Goal: Task Accomplishment & Management: Use online tool/utility

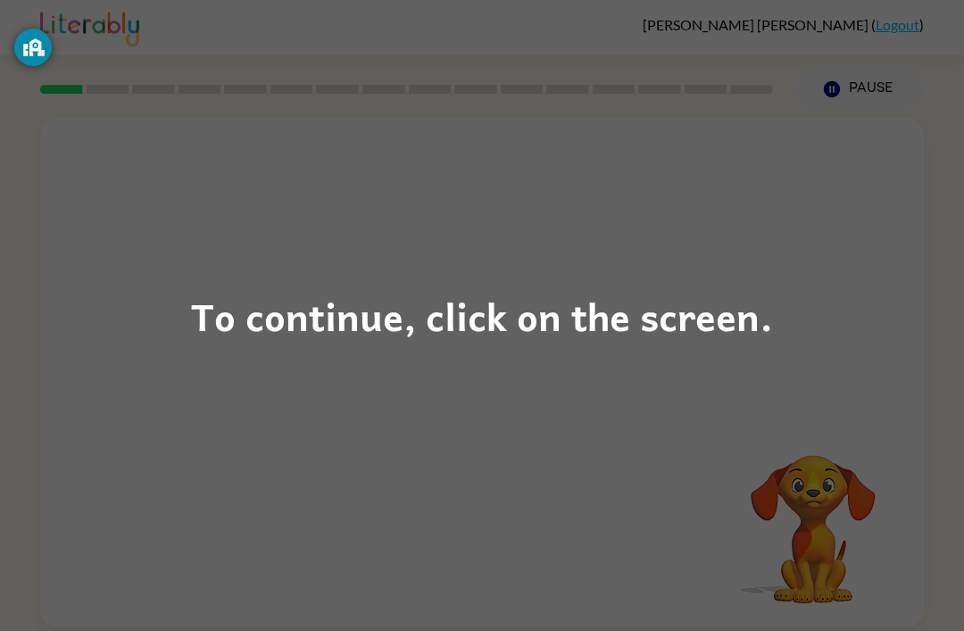
click at [838, 352] on div "To continue, click on the screen." at bounding box center [482, 315] width 964 height 631
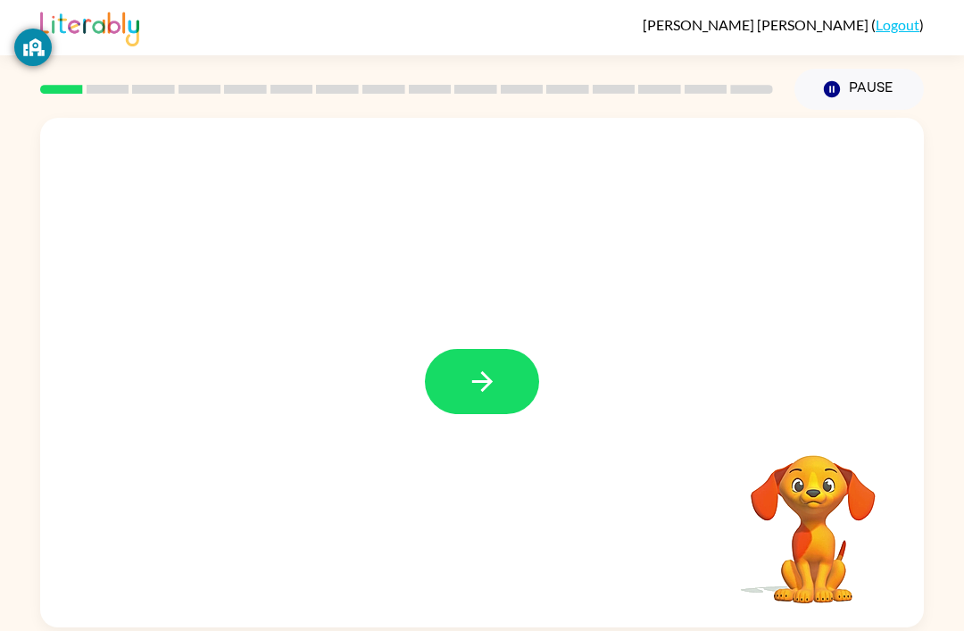
click at [463, 387] on button "button" at bounding box center [482, 381] width 114 height 65
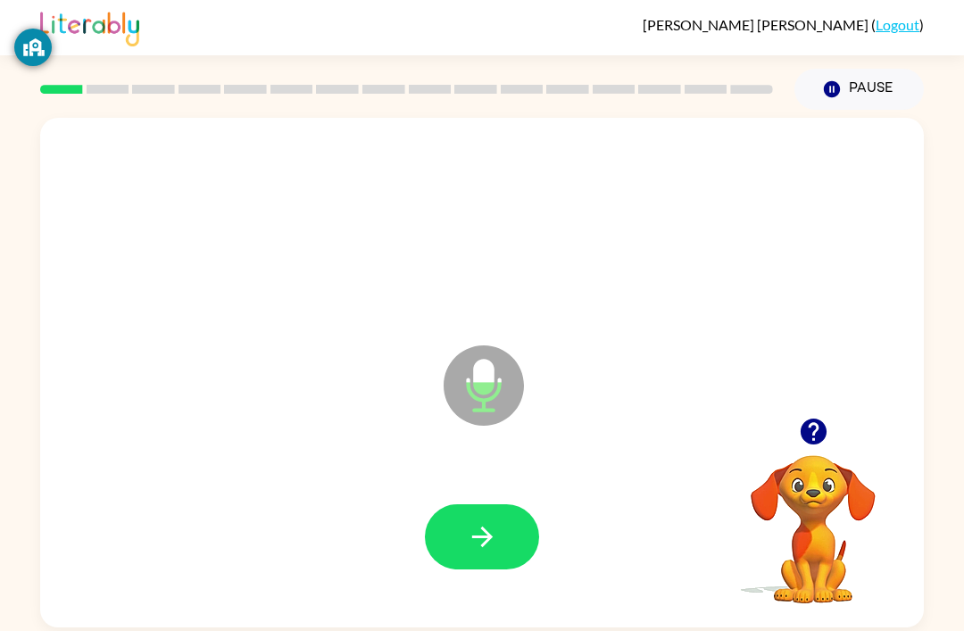
click at [505, 503] on div at bounding box center [482, 537] width 848 height 146
click at [493, 521] on icon "button" at bounding box center [482, 536] width 31 height 31
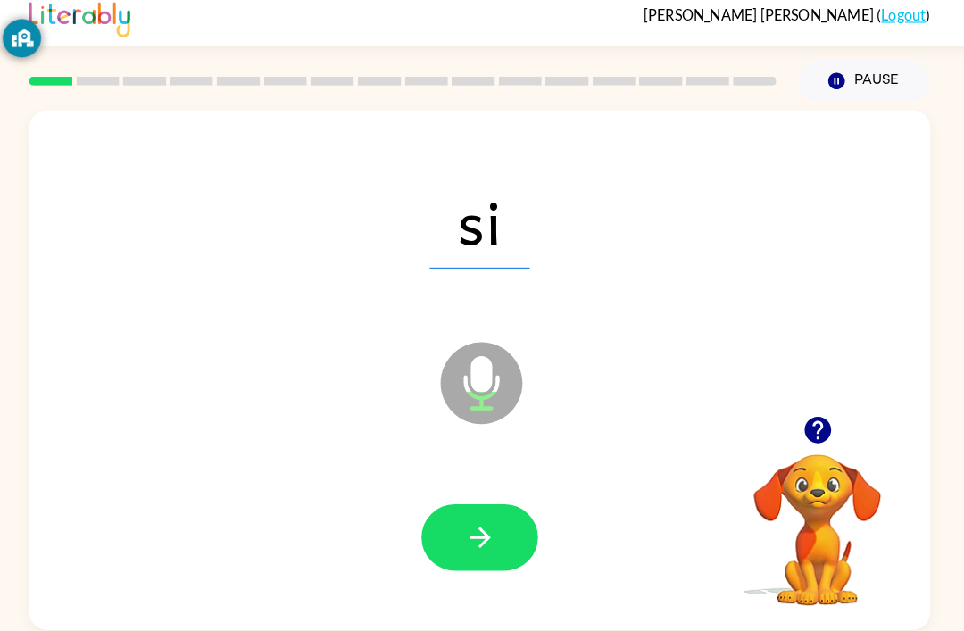
click at [511, 504] on button "button" at bounding box center [482, 536] width 114 height 65
click at [489, 504] on button "button" at bounding box center [482, 536] width 114 height 65
click at [485, 521] on icon "button" at bounding box center [482, 536] width 31 height 31
click at [470, 504] on button "button" at bounding box center [482, 536] width 114 height 65
click at [467, 521] on icon "button" at bounding box center [482, 536] width 31 height 31
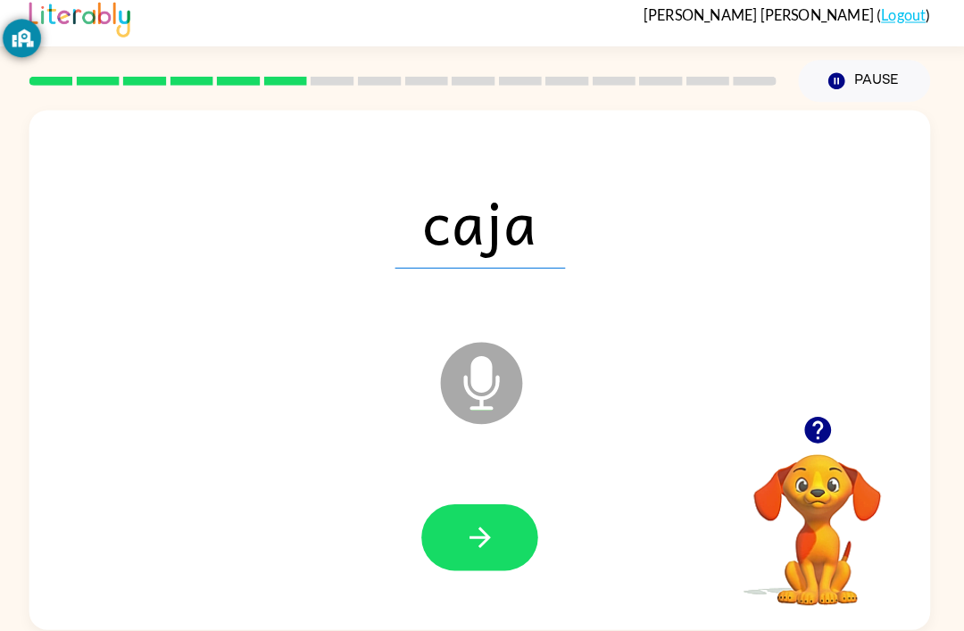
click at [505, 504] on button "button" at bounding box center [482, 536] width 114 height 65
click at [478, 526] on icon "button" at bounding box center [481, 536] width 21 height 21
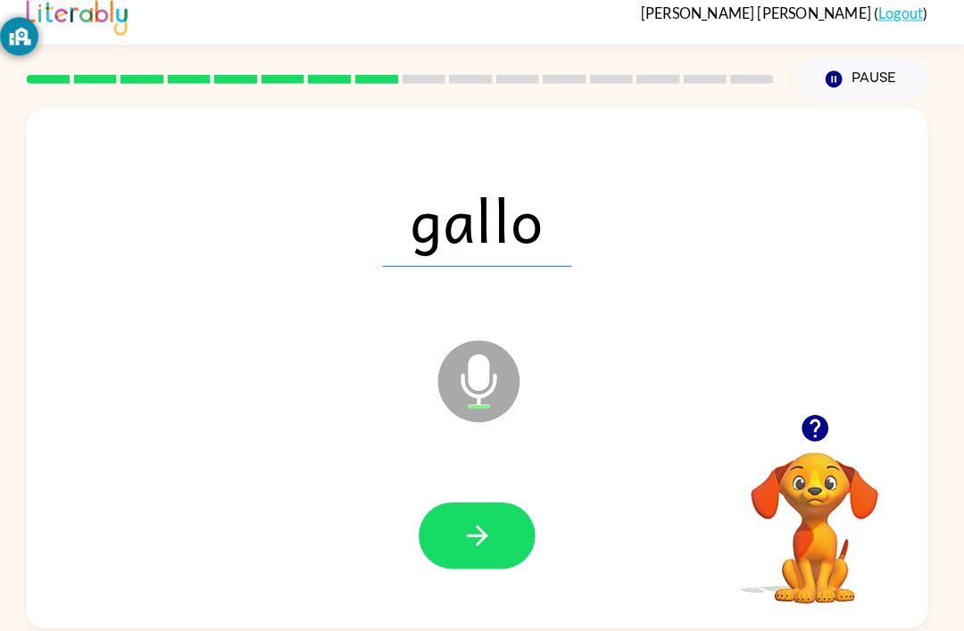
click at [567, 516] on div at bounding box center [482, 537] width 848 height 146
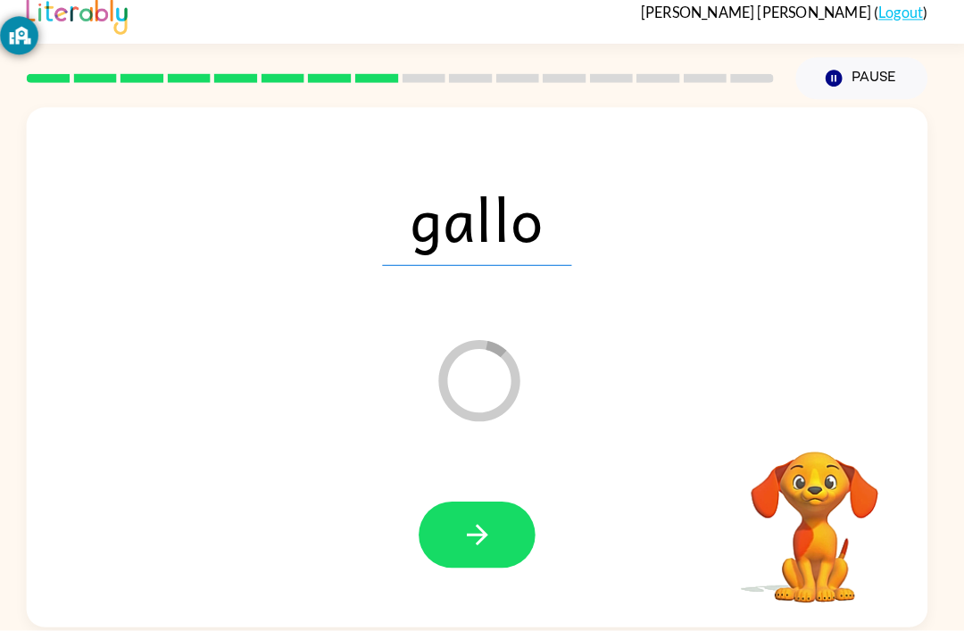
scroll to position [57, 0]
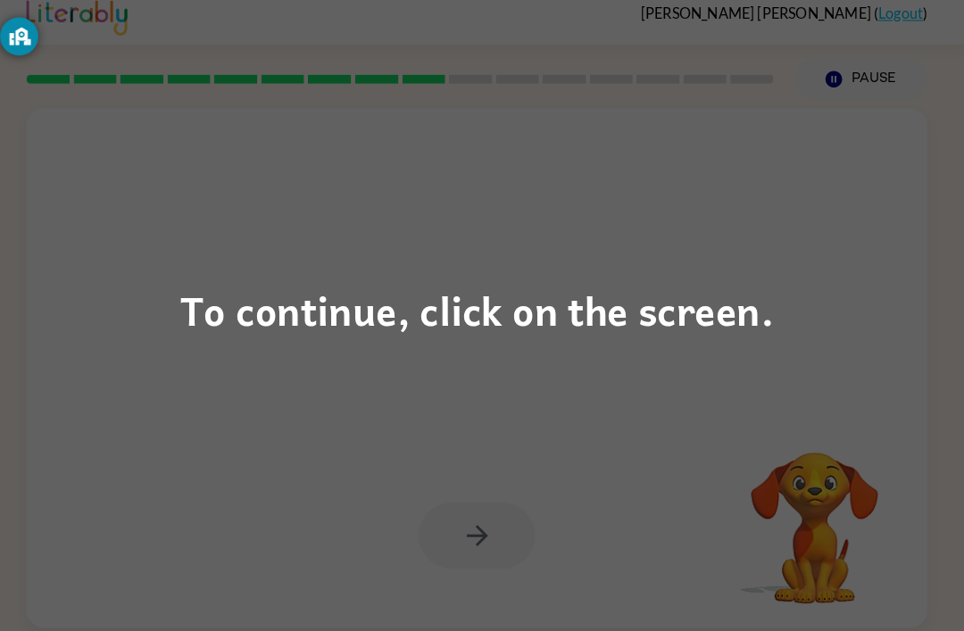
click at [377, 319] on div "To continue, click on the screen." at bounding box center [482, 316] width 582 height 61
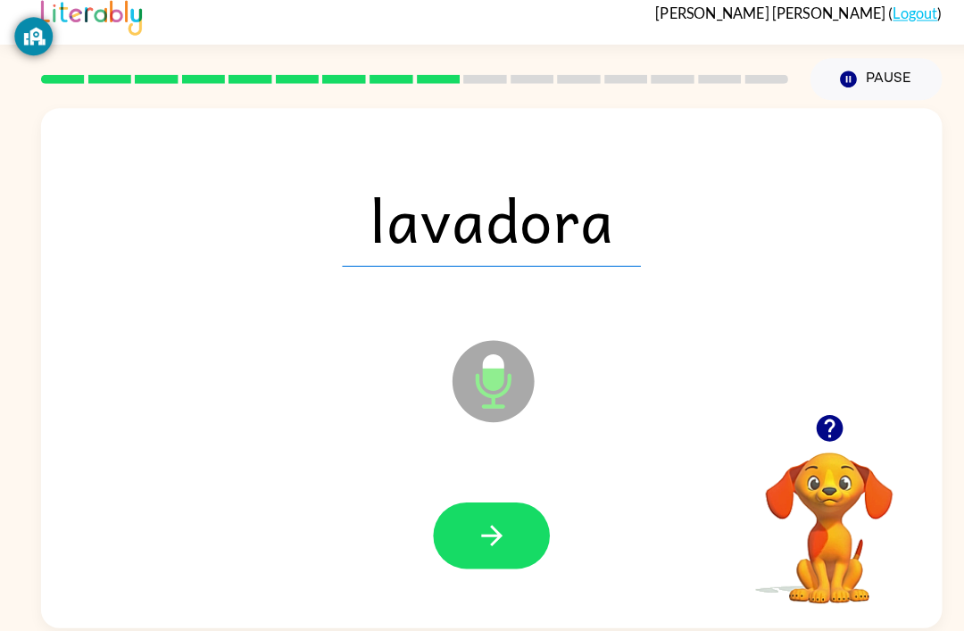
click at [843, 577] on div "Alexander Vela Miranda ( Logout ) Pause Pause lavadora Microphone The Microphon…" at bounding box center [482, 315] width 964 height 631
click at [489, 526] on icon "button" at bounding box center [481, 536] width 21 height 21
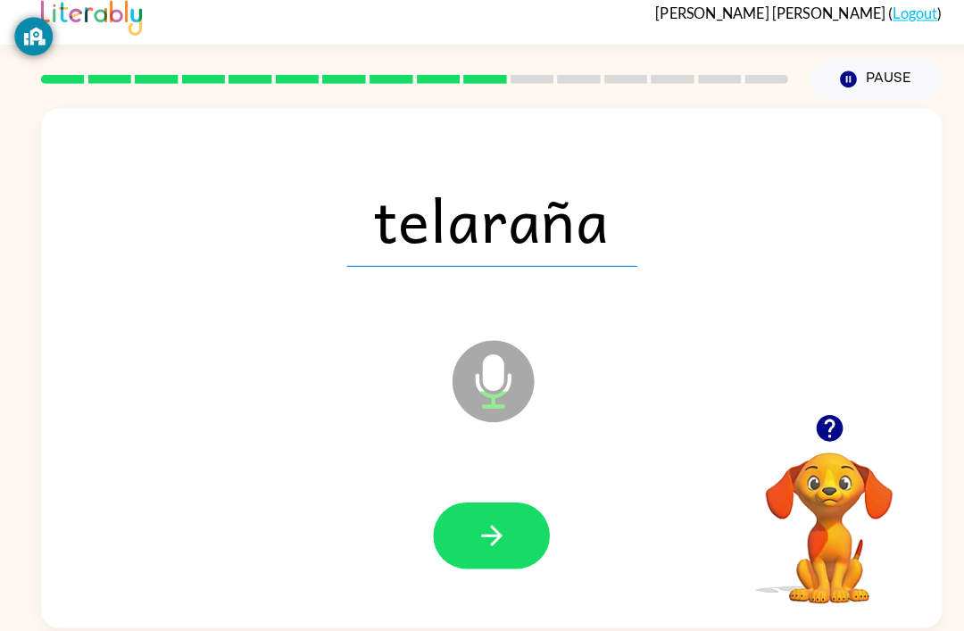
click at [484, 504] on button "button" at bounding box center [482, 536] width 114 height 65
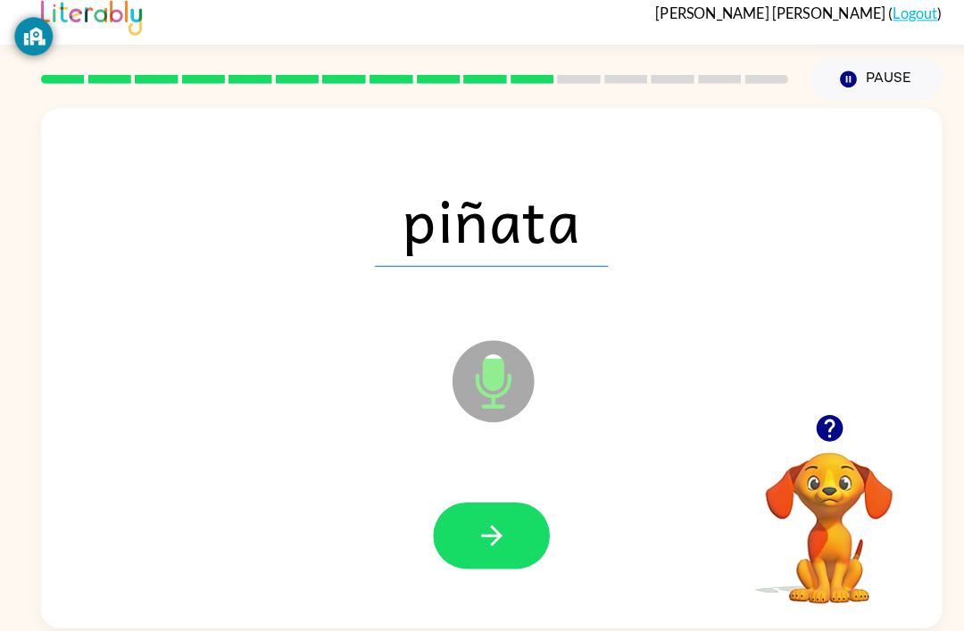
click at [493, 521] on icon "button" at bounding box center [482, 536] width 31 height 31
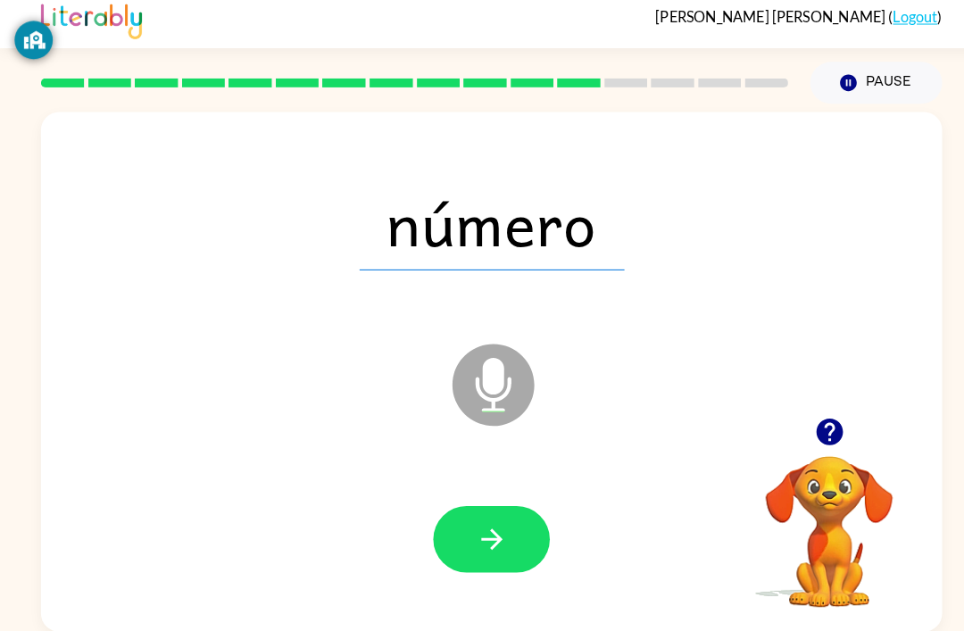
click at [838, 578] on div "Alexander Vela Miranda ( Logout ) Pause Pause número Microphone The Microphone …" at bounding box center [482, 315] width 964 height 631
click at [835, 584] on div "Alexander Vela Miranda ( Logout ) Pause Pause número Microphone The Microphone …" at bounding box center [482, 315] width 964 height 631
click at [497, 521] on icon "button" at bounding box center [482, 536] width 31 height 31
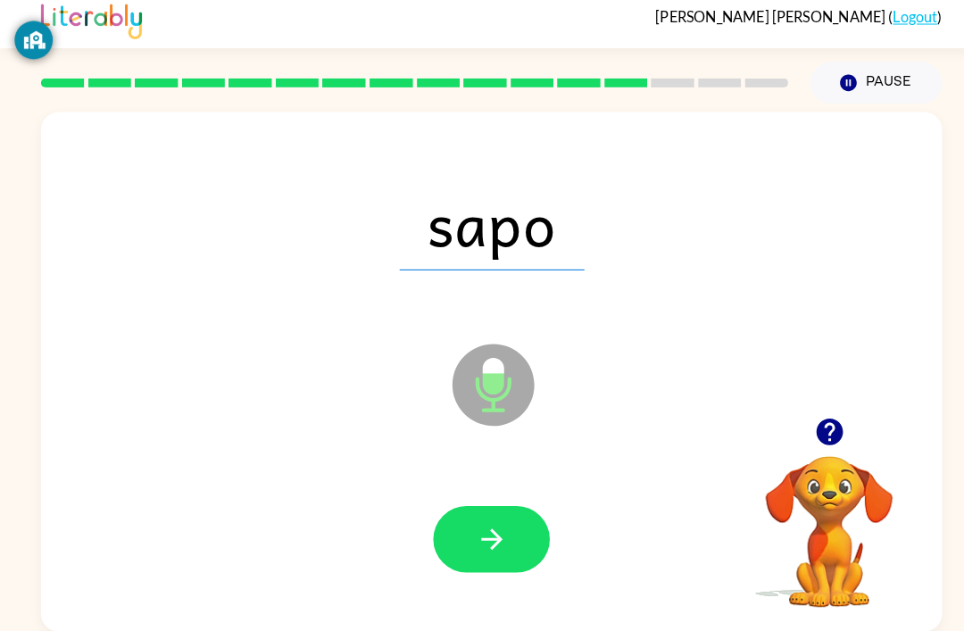
click at [499, 504] on button "button" at bounding box center [482, 536] width 114 height 65
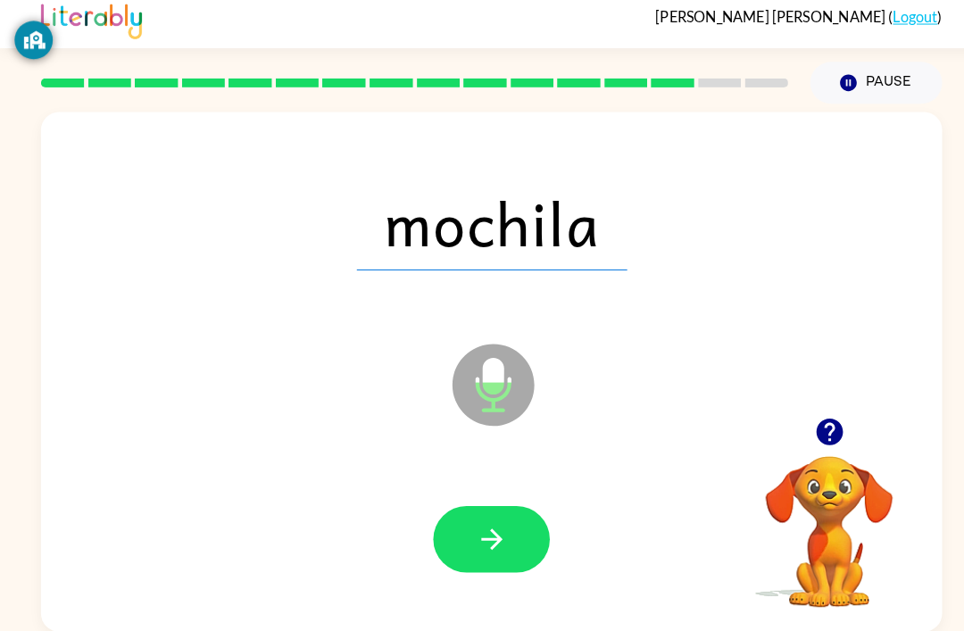
click at [487, 526] on icon "button" at bounding box center [481, 536] width 21 height 21
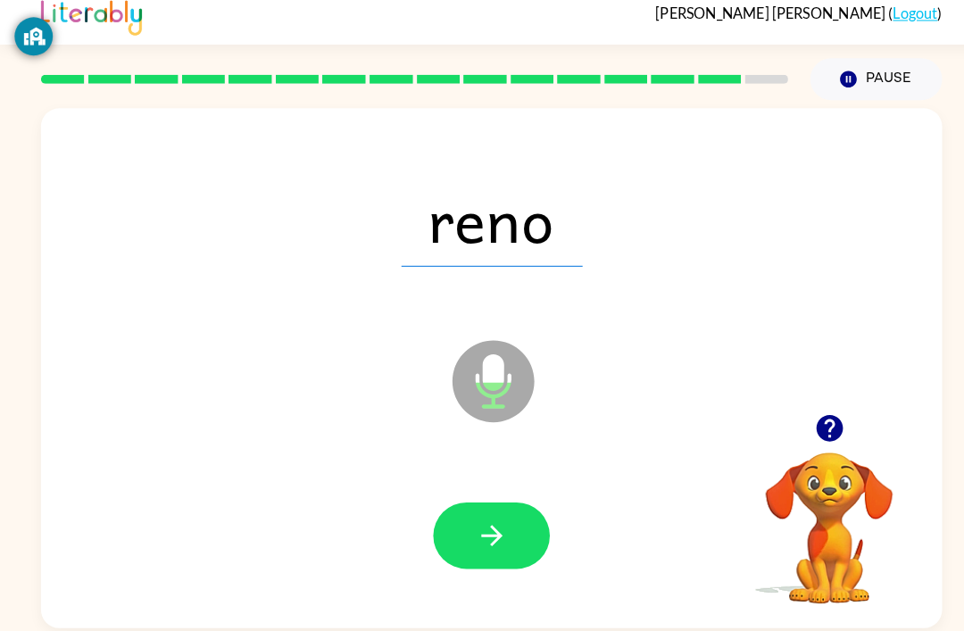
click at [459, 504] on button "button" at bounding box center [482, 536] width 114 height 65
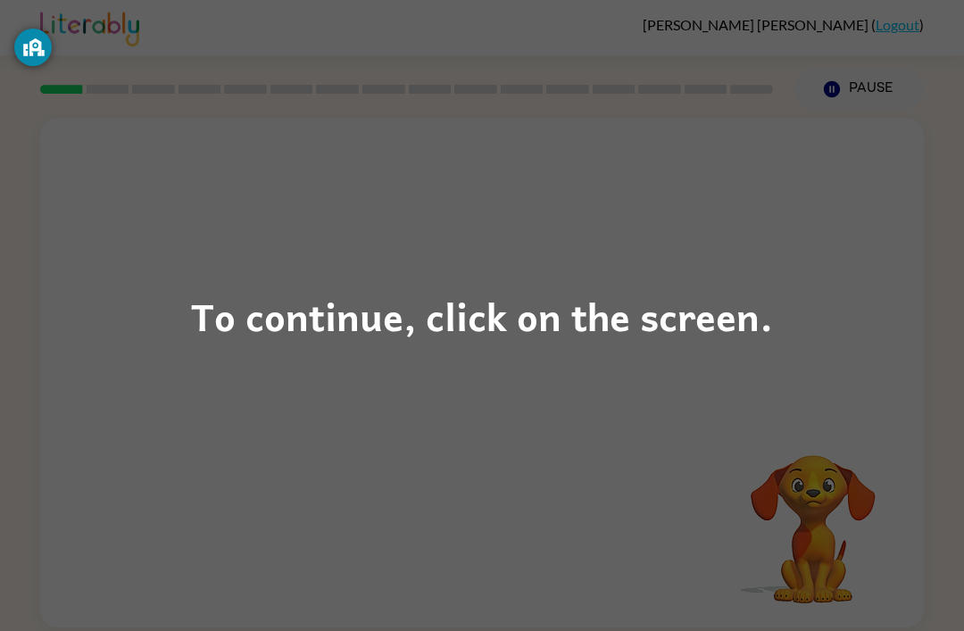
click at [625, 336] on div "To continue, click on the screen." at bounding box center [482, 316] width 582 height 61
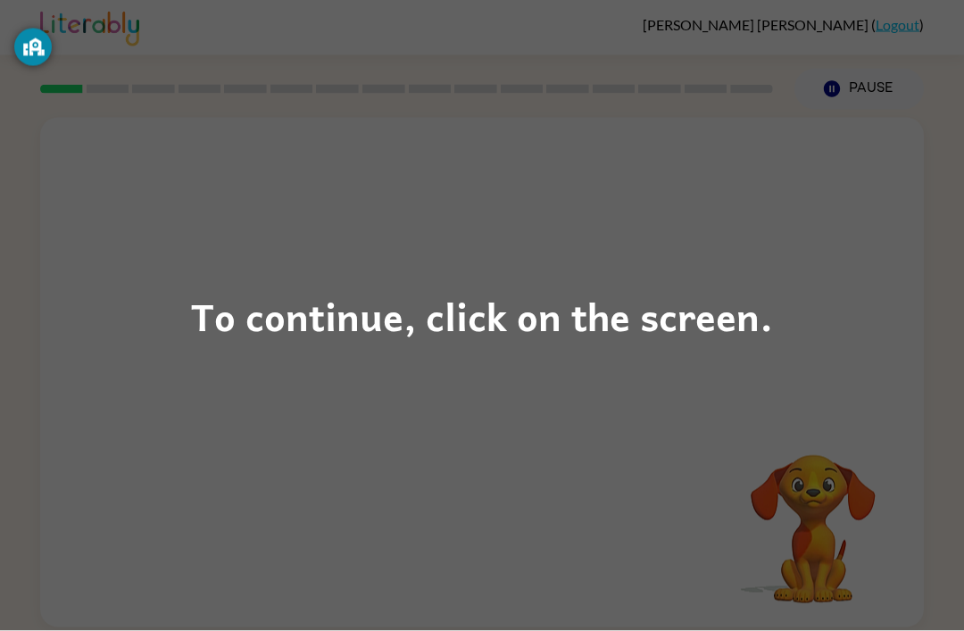
scroll to position [12, 0]
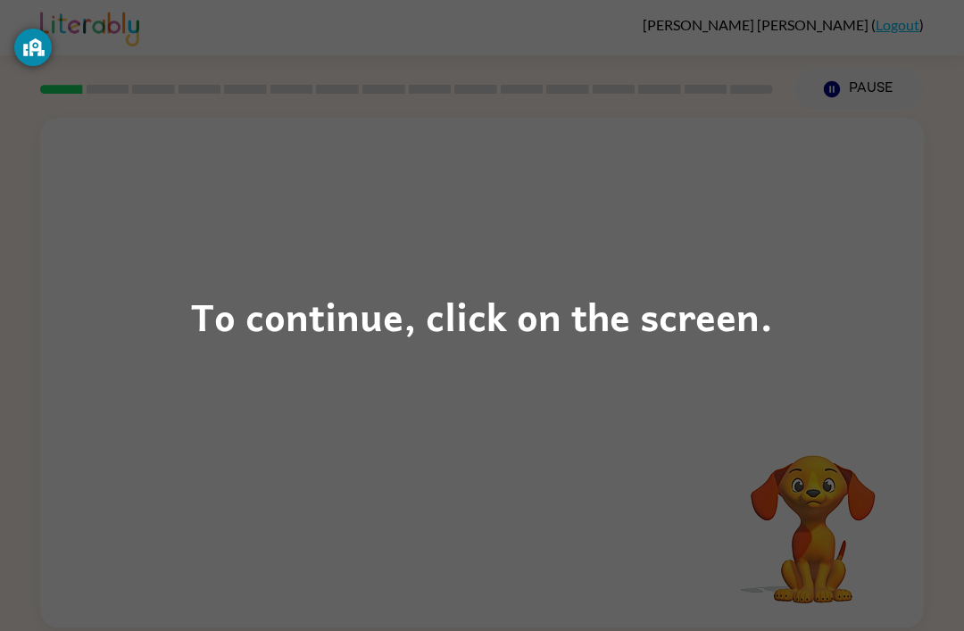
click at [712, 331] on div "To continue, click on the screen." at bounding box center [482, 316] width 582 height 61
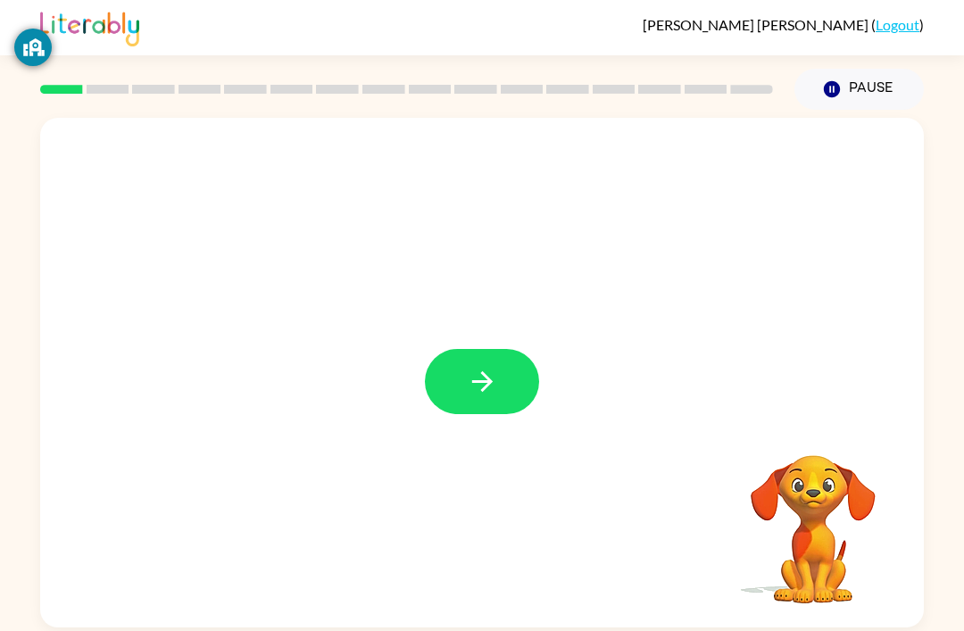
click at [491, 383] on icon "button" at bounding box center [482, 381] width 31 height 31
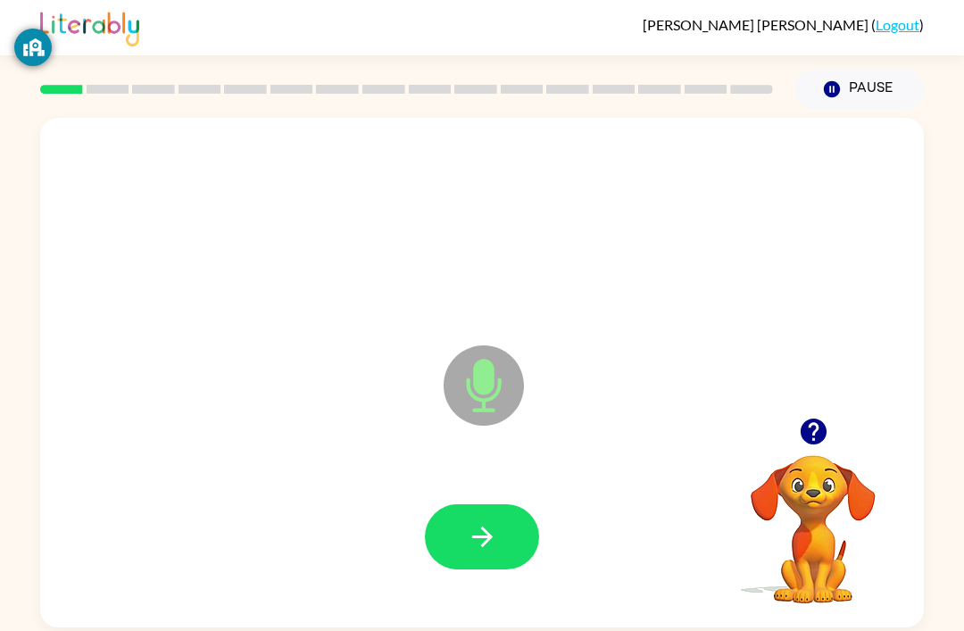
click at [469, 549] on button "button" at bounding box center [482, 536] width 114 height 65
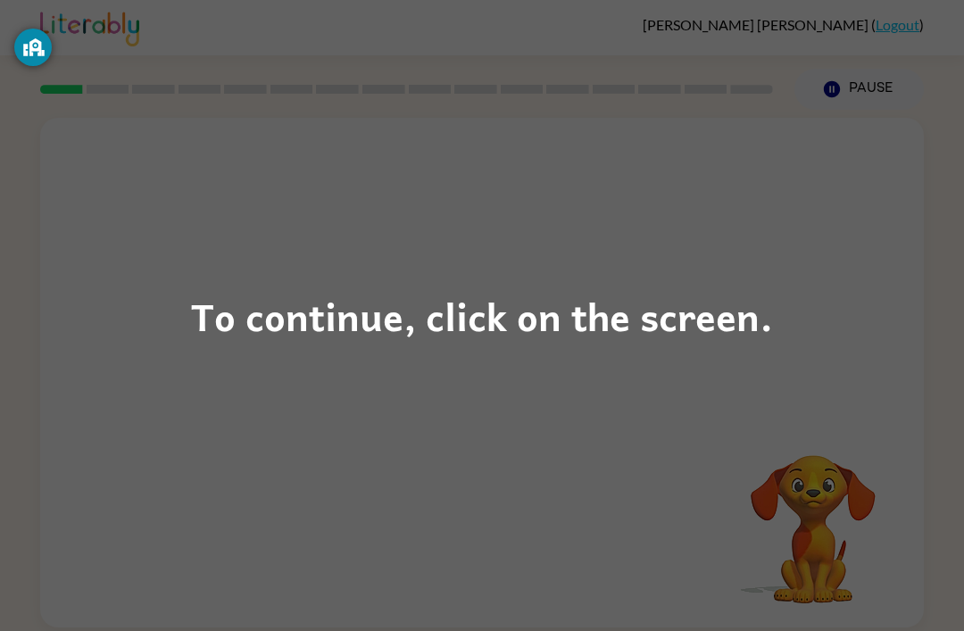
click at [737, 341] on div "To continue, click on the screen." at bounding box center [482, 316] width 582 height 61
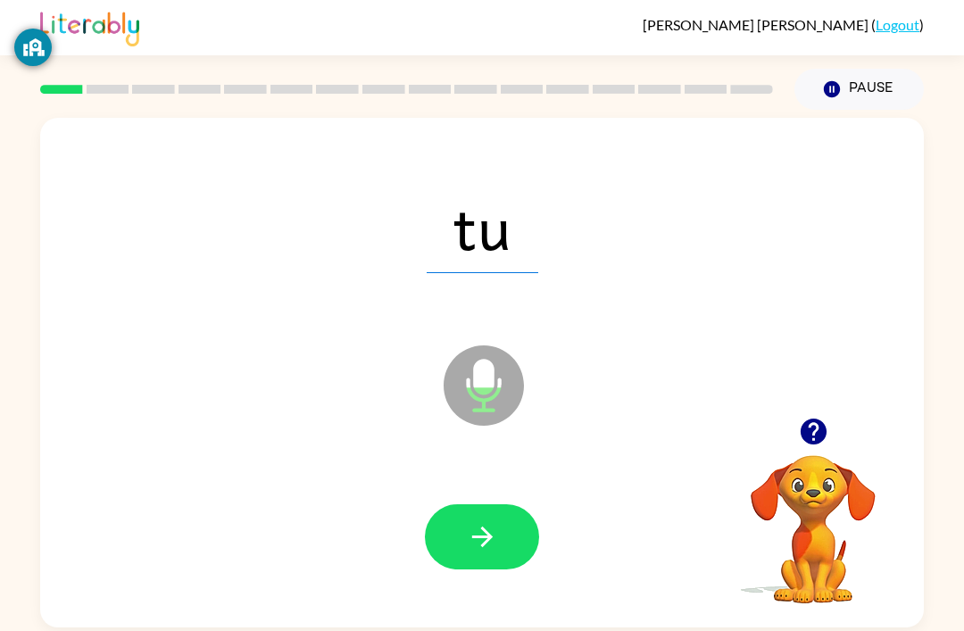
click at [484, 539] on icon "button" at bounding box center [482, 536] width 31 height 31
click at [486, 526] on icon "button" at bounding box center [481, 536] width 21 height 21
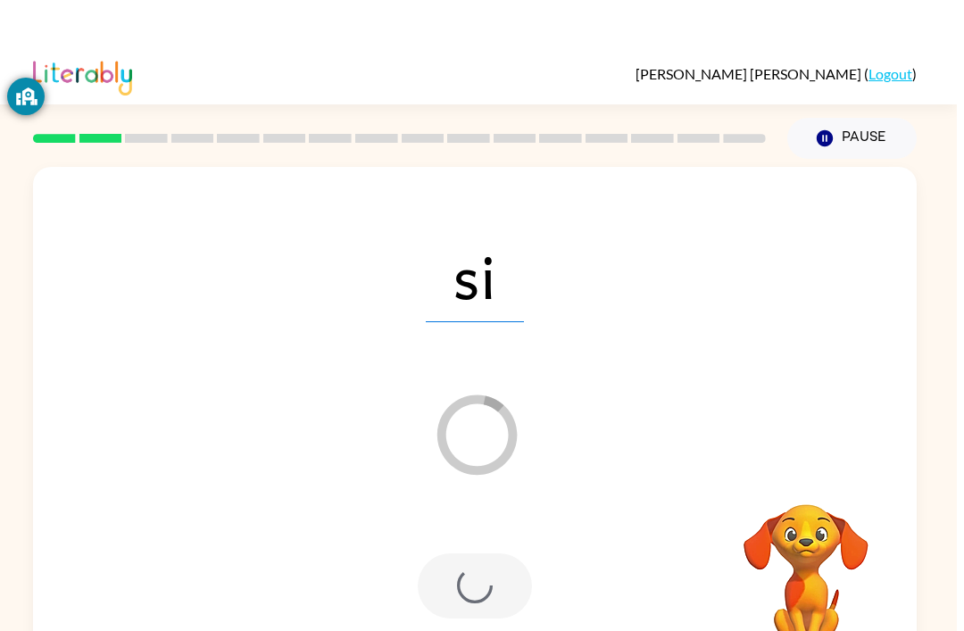
scroll to position [2, 0]
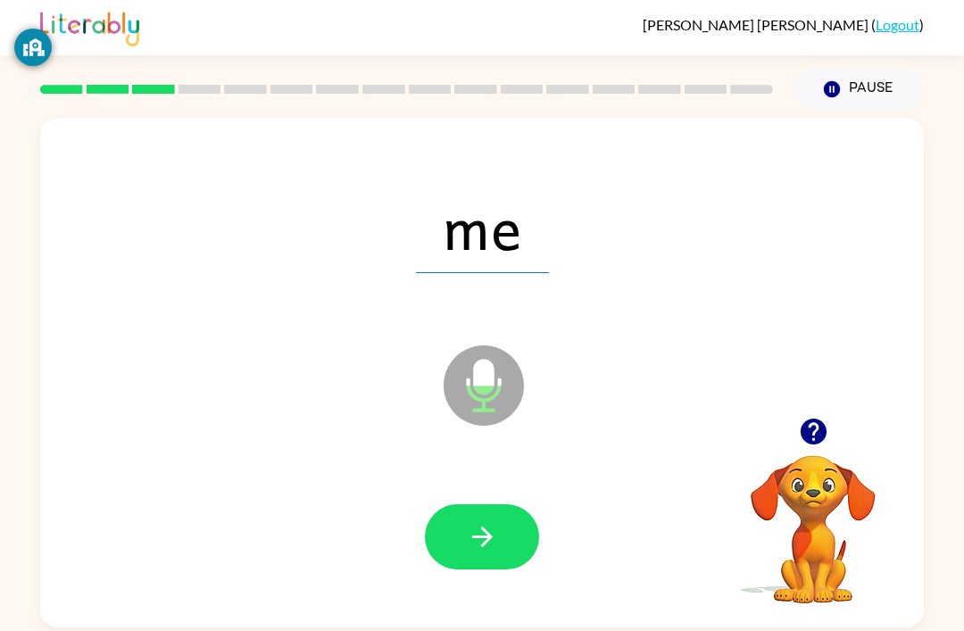
click at [483, 560] on button "button" at bounding box center [482, 536] width 114 height 65
click at [476, 517] on button "button" at bounding box center [482, 536] width 114 height 65
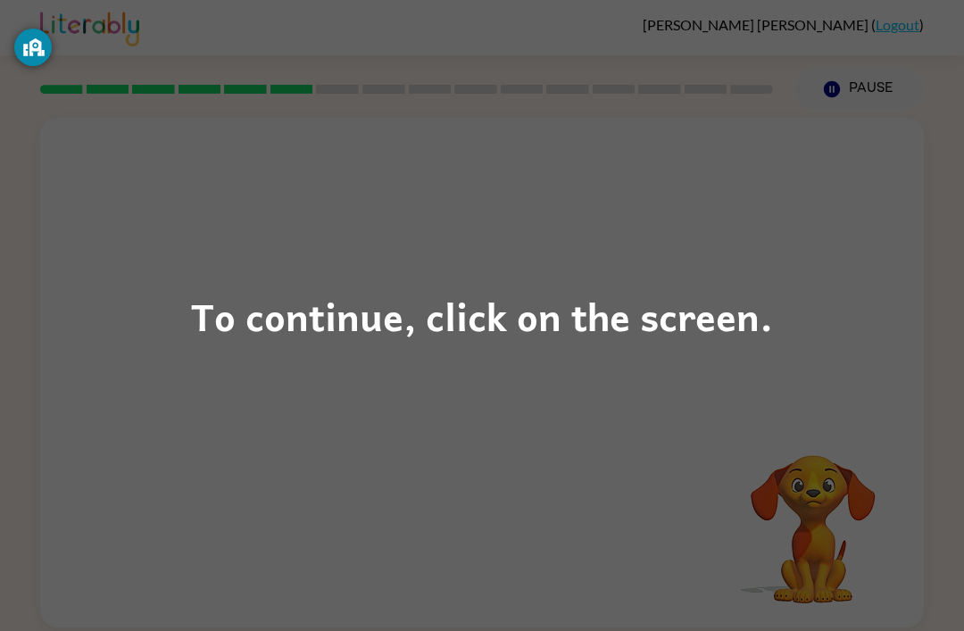
click at [597, 328] on div "To continue, click on the screen." at bounding box center [482, 316] width 582 height 61
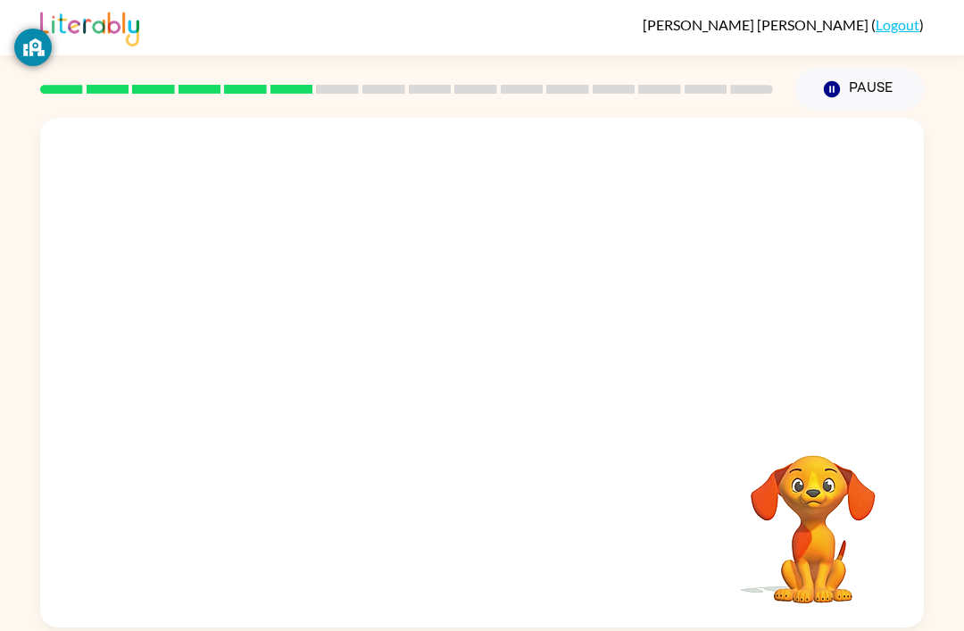
click at [597, 327] on div at bounding box center [481, 268] width 883 height 300
click at [950, 394] on div "Your browser must support playing .mp4 files to use Literably. Please try using…" at bounding box center [482, 368] width 964 height 517
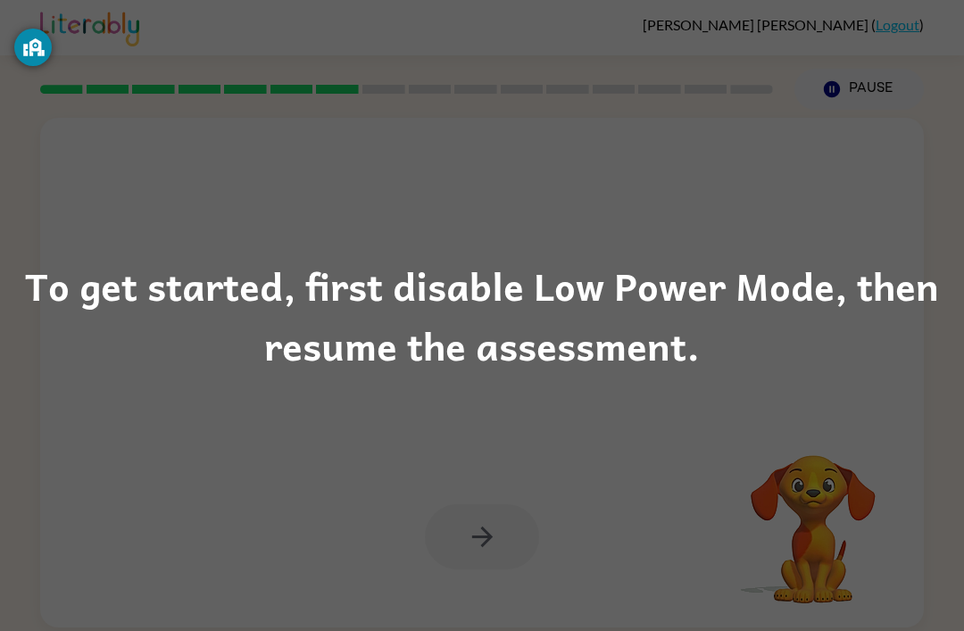
click at [863, 276] on div "To get started, first disable Low Power Mode, then resume the assessment." at bounding box center [482, 315] width 964 height 121
click at [875, 264] on div "To get started, first disable Low Power Mode, then resume the assessment." at bounding box center [482, 315] width 964 height 121
click at [864, 275] on div "To get started, first disable Low Power Mode, then resume the assessment." at bounding box center [482, 315] width 964 height 121
click at [863, 274] on div "To get started, first disable Low Power Mode, then resume the assessment." at bounding box center [482, 315] width 964 height 121
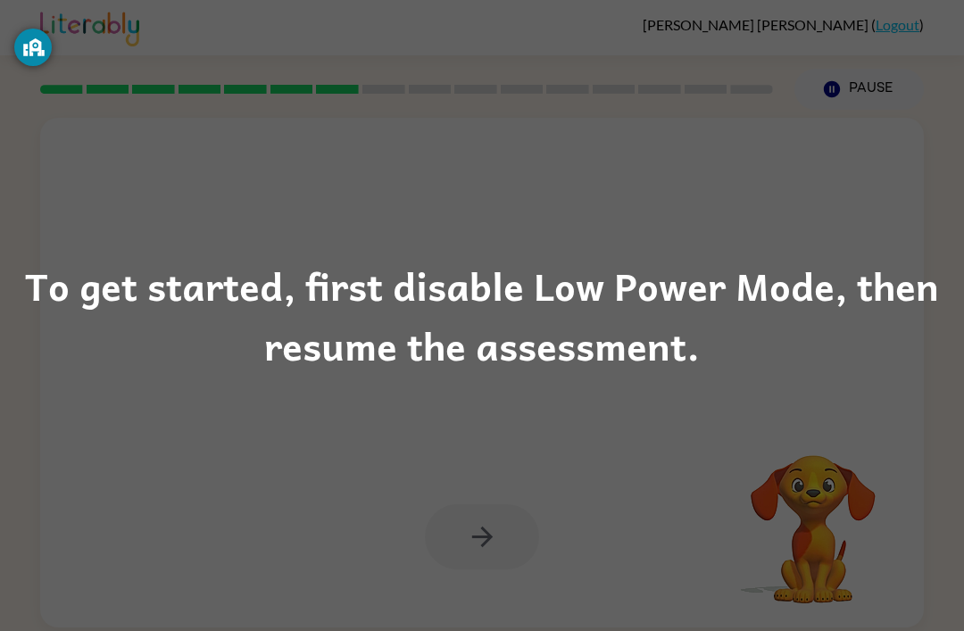
click at [649, 340] on div "To get started, first disable Low Power Mode, then resume the assessment." at bounding box center [482, 315] width 964 height 121
click at [571, 358] on div "To get started, first disable Low Power Mode, then resume the assessment." at bounding box center [482, 315] width 964 height 121
click at [573, 340] on div "To get started, first disable Low Power Mode, then resume the assessment." at bounding box center [482, 315] width 964 height 121
click at [517, 344] on div "To get started, first disable Low Power Mode, then resume the assessment." at bounding box center [482, 315] width 964 height 121
click at [503, 308] on div "To get started, first disable Low Power Mode, then resume the assessment." at bounding box center [482, 315] width 964 height 121
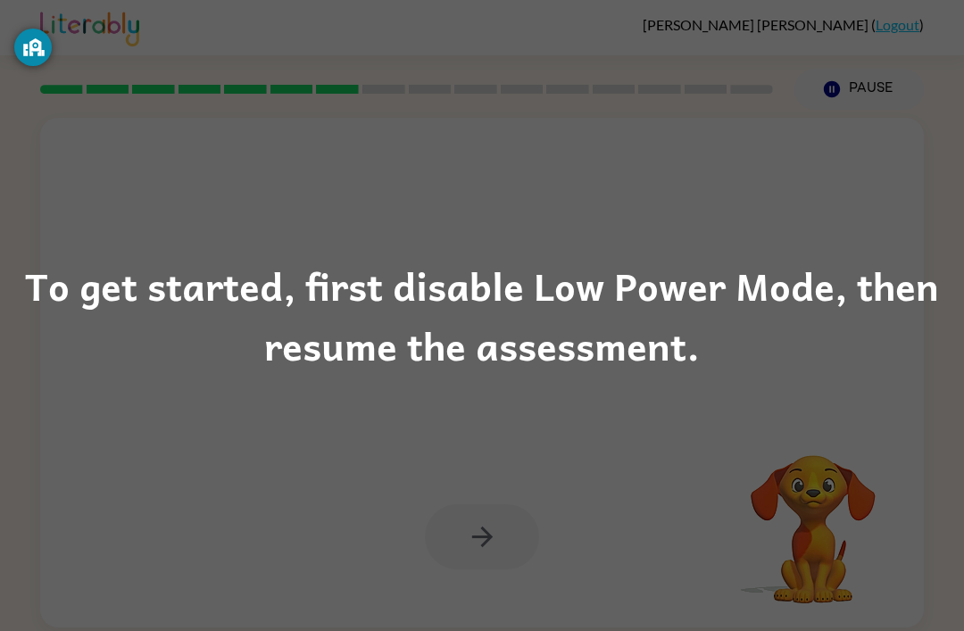
click at [472, 307] on div "To get started, first disable Low Power Mode, then resume the assessment." at bounding box center [482, 315] width 964 height 121
click at [487, 393] on div "To get started, first disable Low Power Mode, then resume the assessment." at bounding box center [482, 315] width 964 height 631
click at [551, 365] on div "To get started, first disable Low Power Mode, then resume the assessment." at bounding box center [482, 315] width 964 height 121
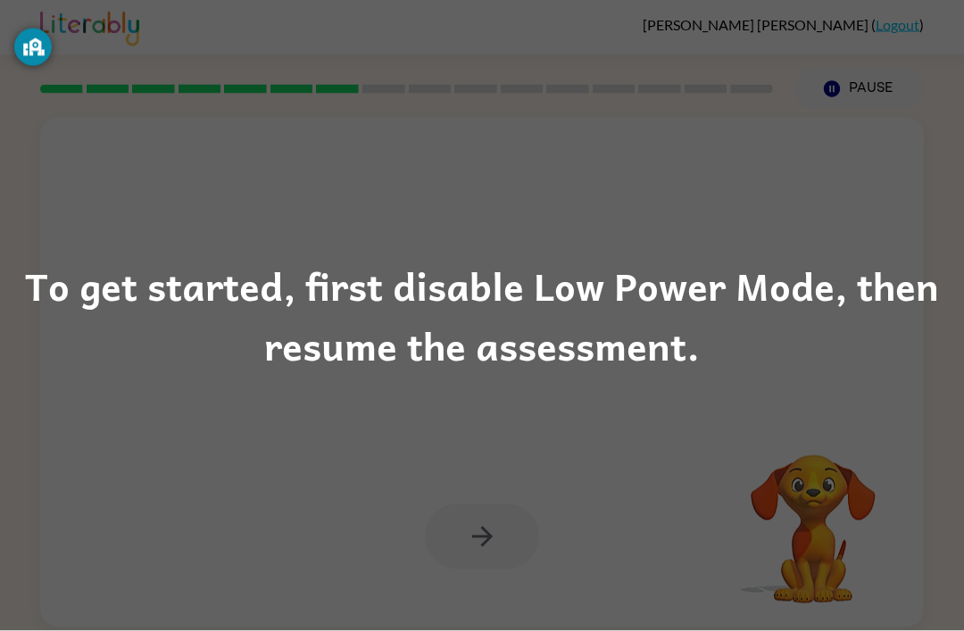
click at [406, 316] on div "To get started, first disable Low Power Mode, then resume the assessment." at bounding box center [482, 315] width 964 height 121
click at [405, 316] on div "To get started, first disable Low Power Mode, then resume the assessment." at bounding box center [482, 315] width 964 height 121
click at [452, 343] on div "To get started, first disable Low Power Mode, then resume the assessment." at bounding box center [482, 315] width 964 height 121
click at [451, 342] on div "To get started, first disable Low Power Mode, then resume the assessment." at bounding box center [482, 315] width 964 height 121
click at [472, 319] on div "To get started, first disable Low Power Mode, then resume the assessment." at bounding box center [482, 315] width 964 height 121
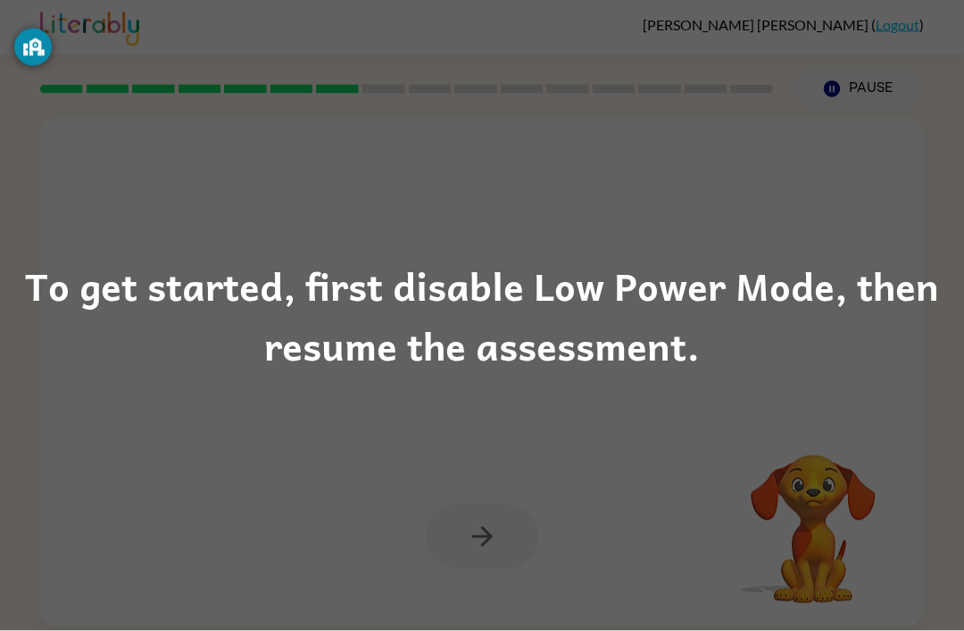
click at [546, 285] on div "To get started, first disable Low Power Mode, then resume the assessment." at bounding box center [482, 315] width 964 height 121
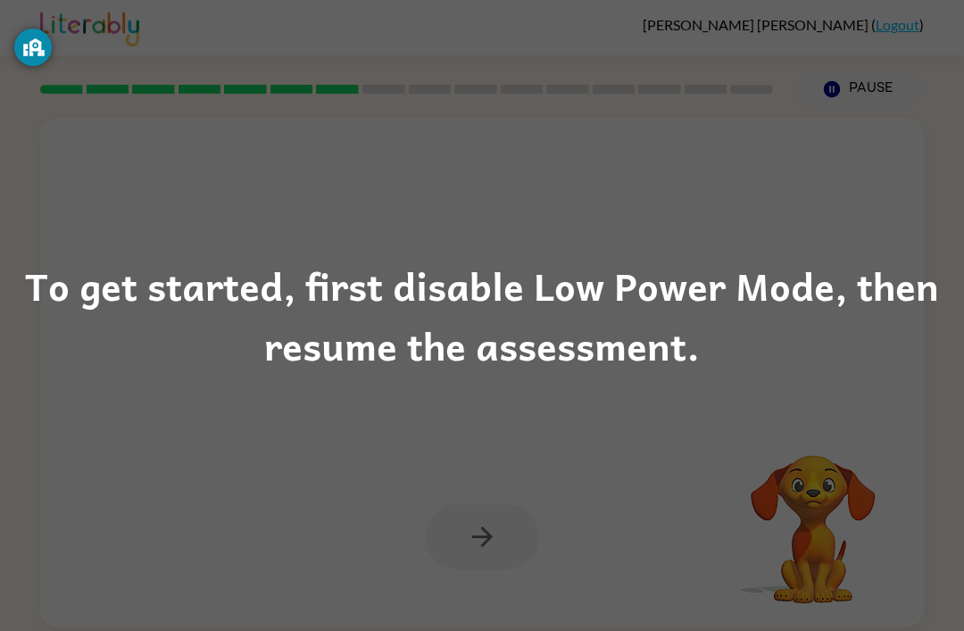
scroll to position [5, 0]
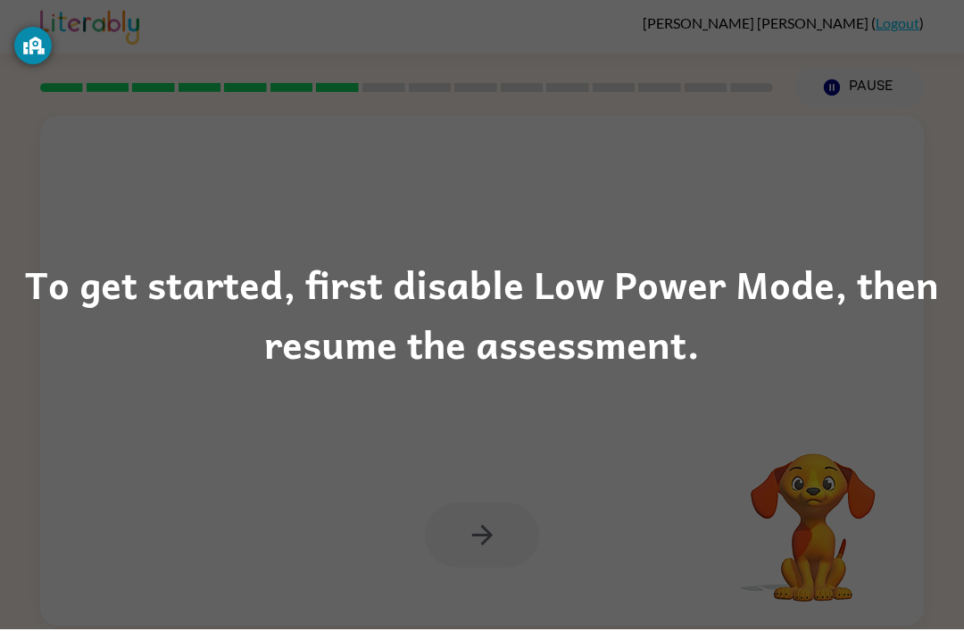
click at [460, 305] on div "To get started, first disable Low Power Mode, then resume the assessment." at bounding box center [482, 315] width 964 height 121
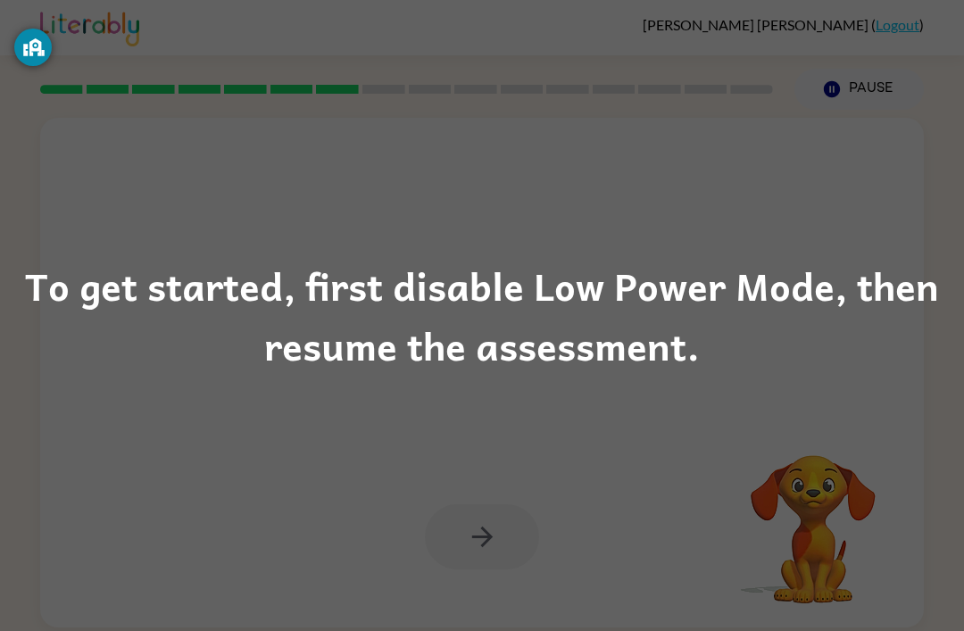
scroll to position [57, 0]
click at [545, 338] on div "To get started, first disable Low Power Mode, then resume the assessment." at bounding box center [482, 315] width 964 height 121
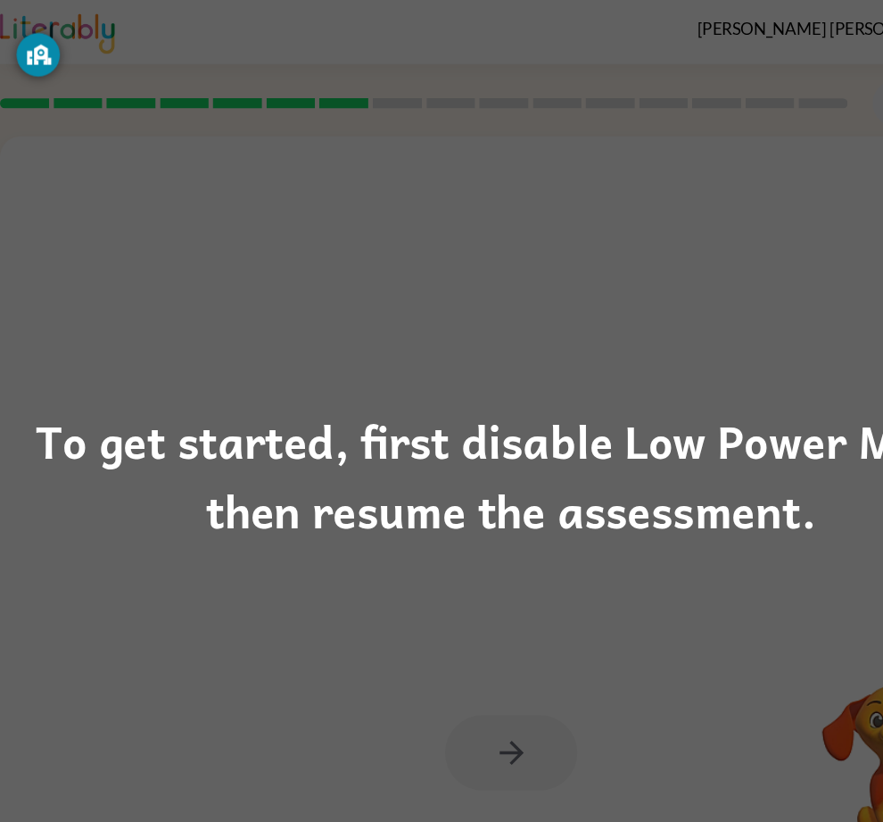
scroll to position [0, 0]
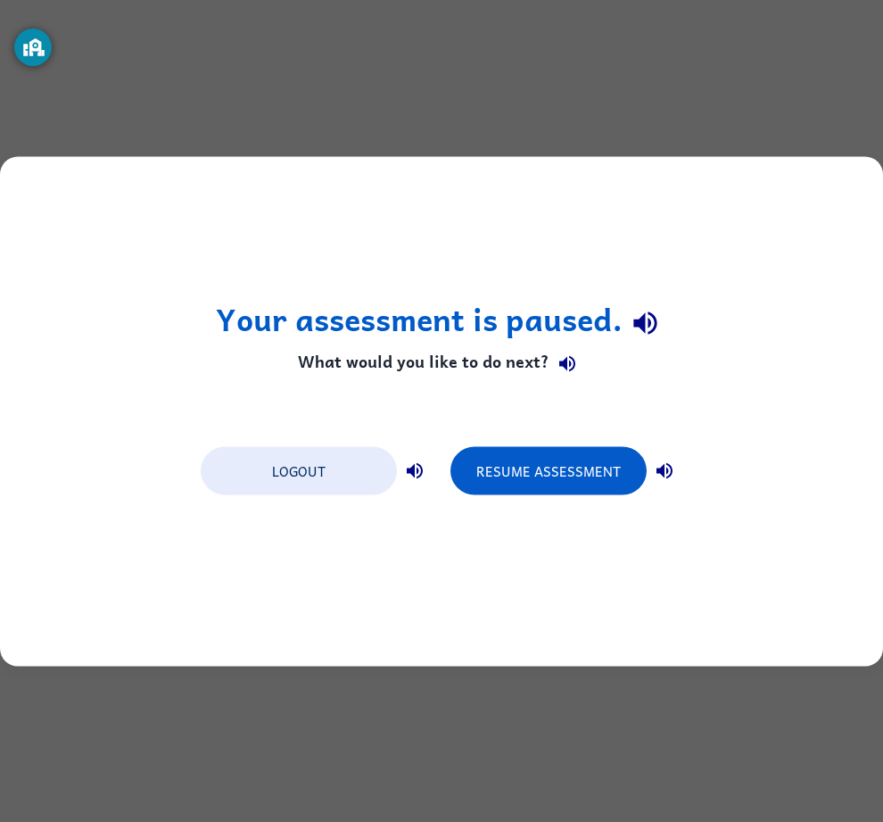
click at [531, 471] on button "Resume Assessment" at bounding box center [549, 470] width 196 height 48
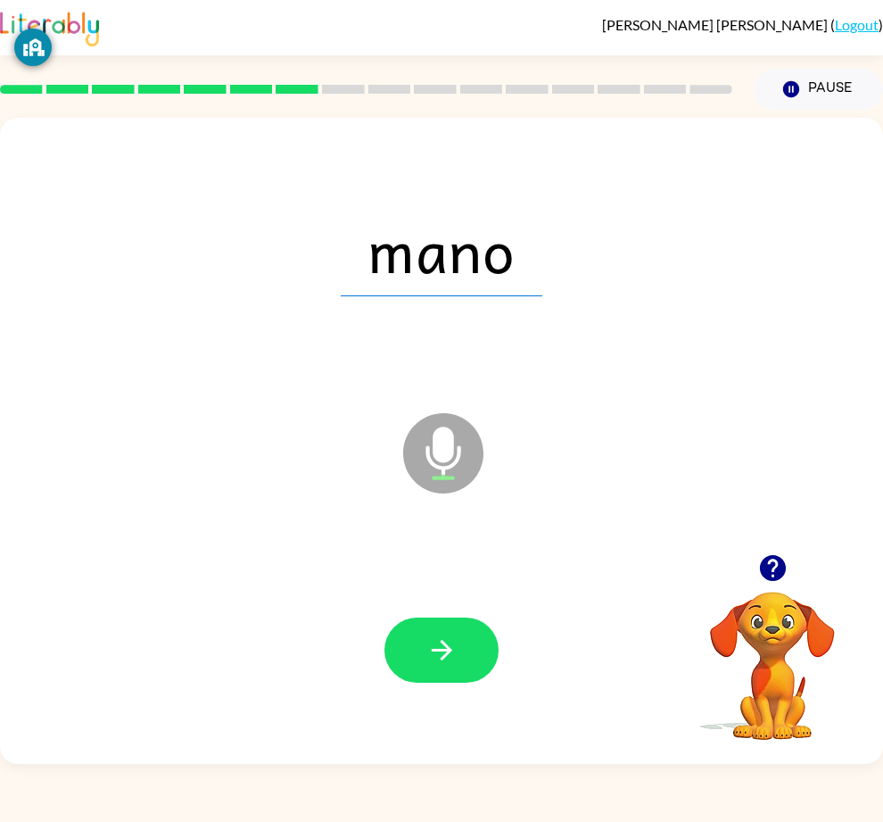
click at [435, 683] on button "button" at bounding box center [442, 649] width 114 height 65
click at [469, 683] on button "button" at bounding box center [442, 649] width 114 height 65
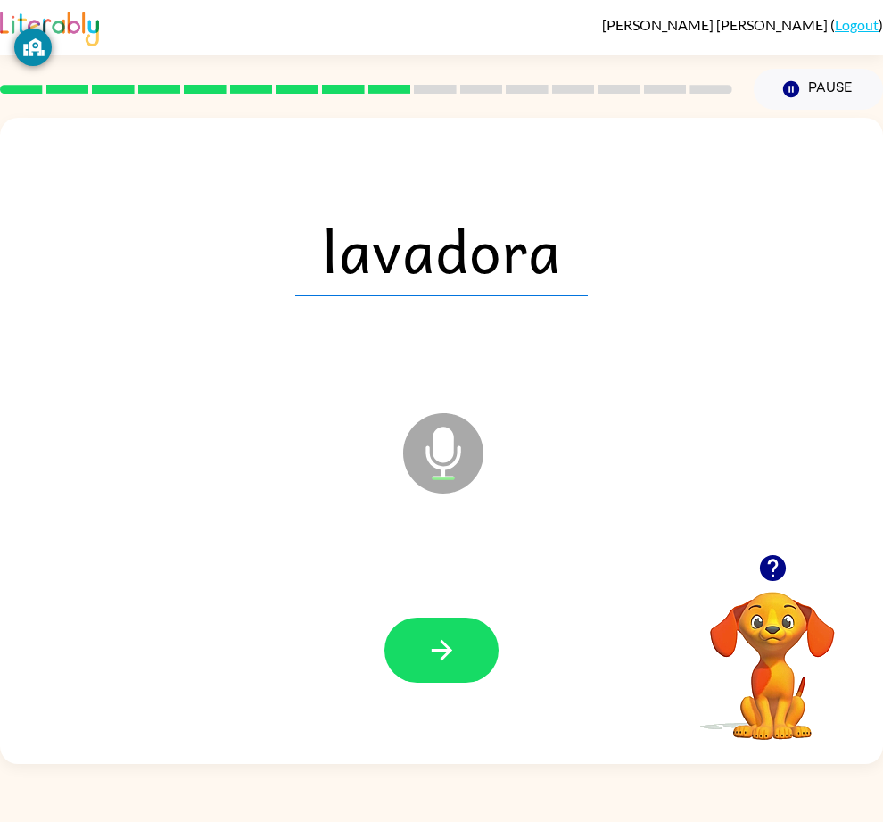
click at [435, 666] on icon "button" at bounding box center [441, 649] width 31 height 31
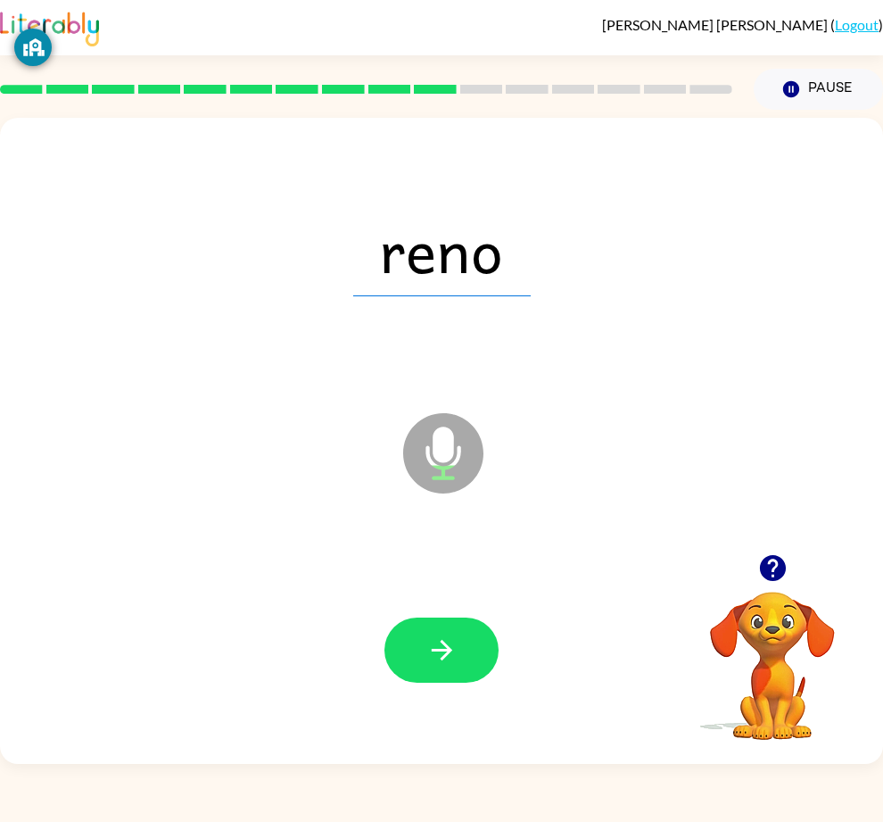
click at [434, 683] on button "button" at bounding box center [442, 649] width 114 height 65
click at [456, 683] on button "button" at bounding box center [442, 649] width 114 height 65
click at [464, 683] on button "button" at bounding box center [442, 649] width 114 height 65
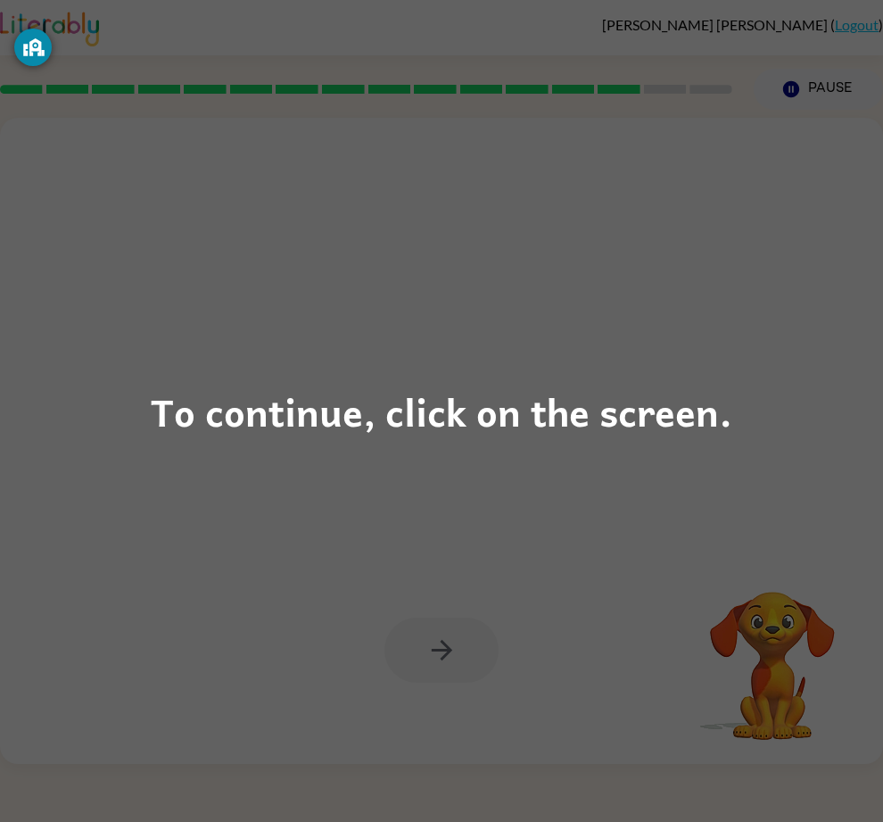
click at [644, 532] on div "To continue, click on the screen." at bounding box center [441, 411] width 883 height 822
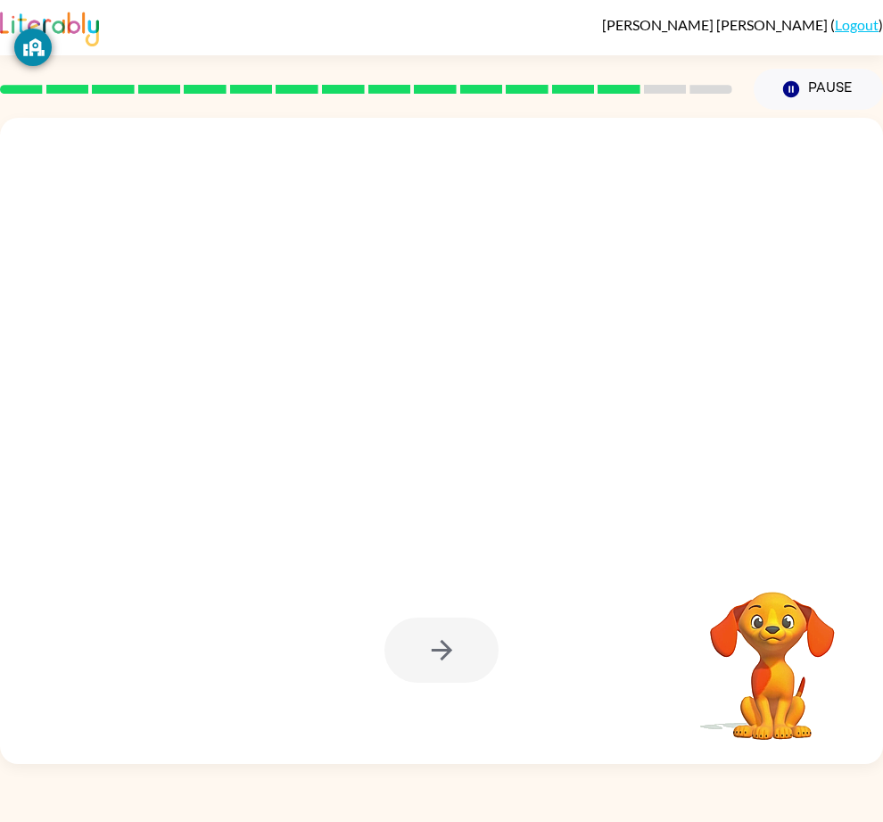
click at [526, 402] on div at bounding box center [399, 409] width 762 height 110
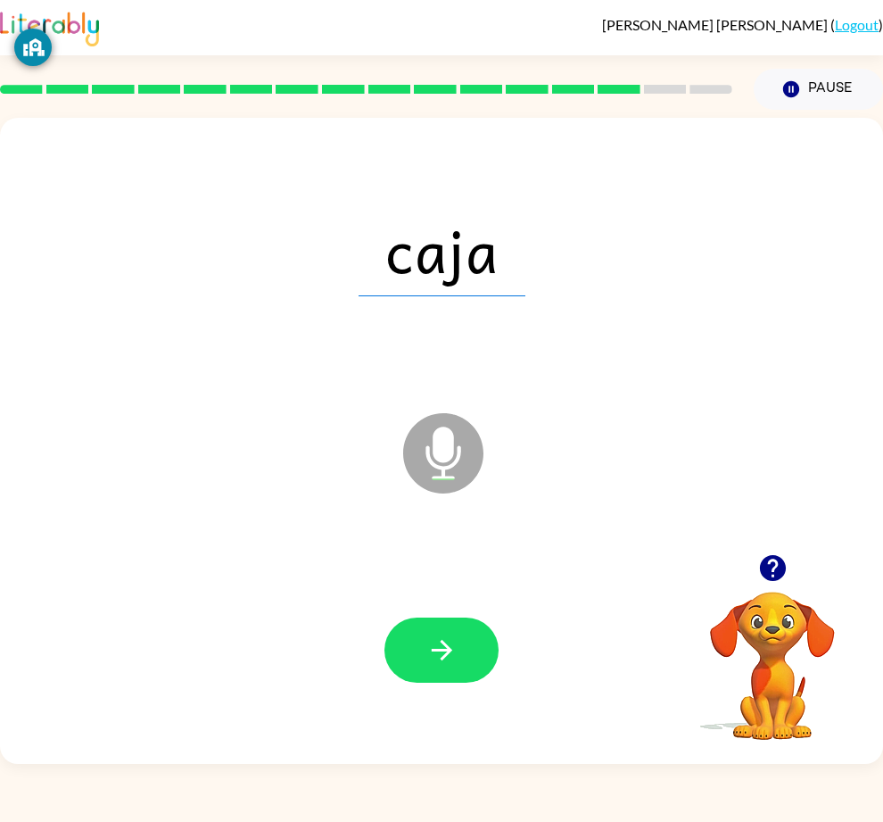
click at [474, 683] on button "button" at bounding box center [442, 649] width 114 height 65
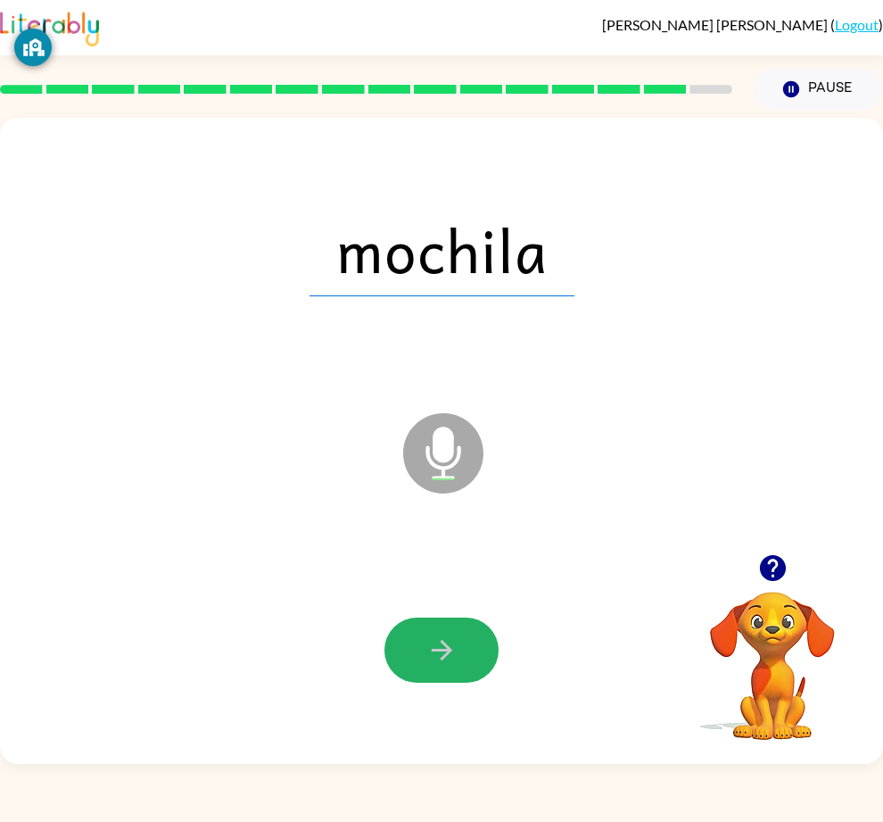
click at [471, 683] on button "button" at bounding box center [442, 649] width 114 height 65
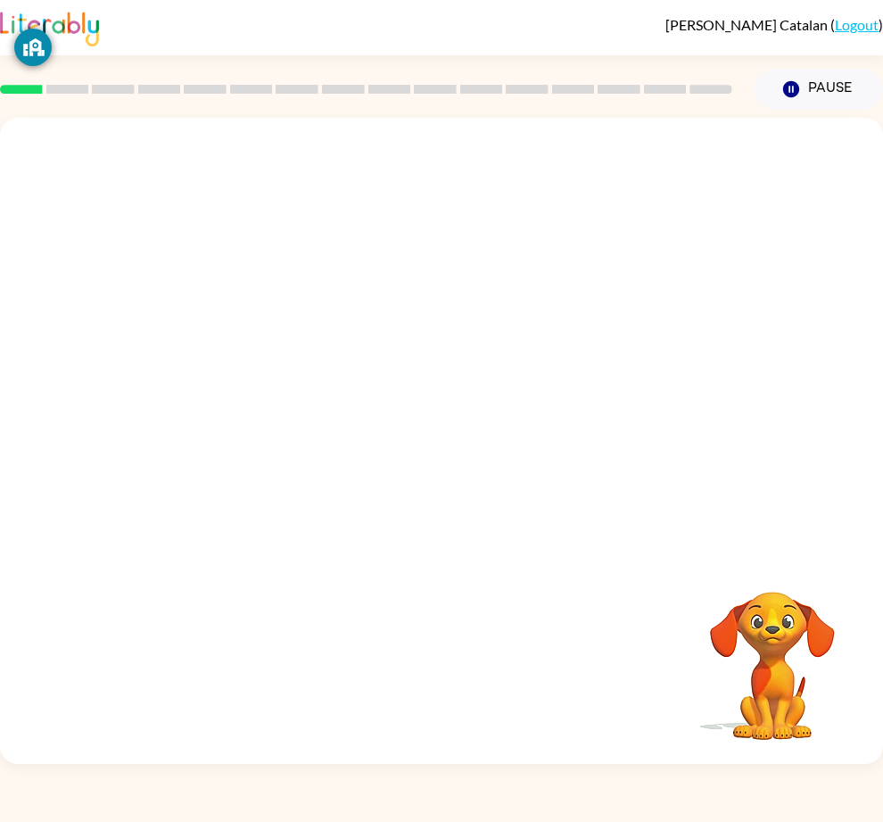
scroll to position [20, 0]
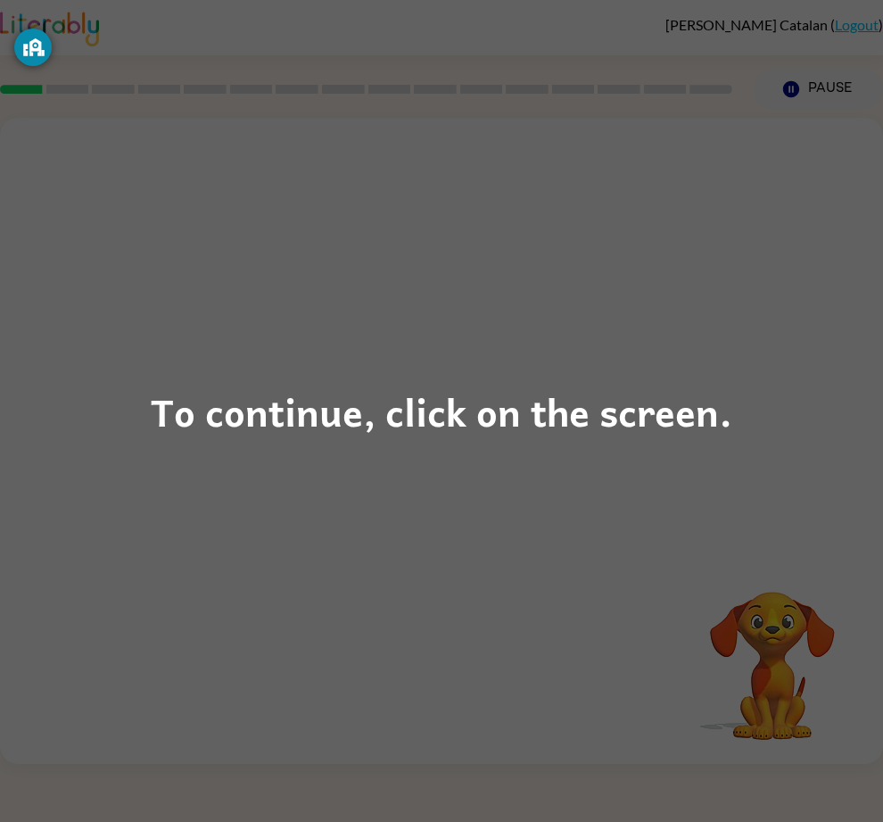
click at [706, 365] on div "To continue, click on the screen." at bounding box center [441, 411] width 883 height 822
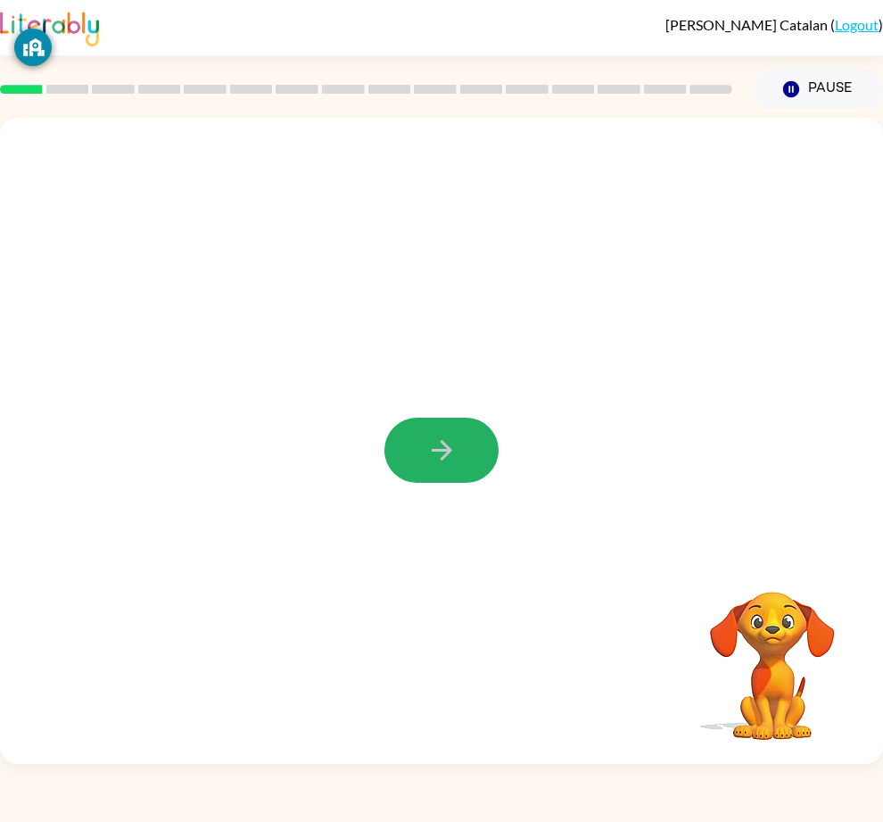
click at [461, 481] on button "button" at bounding box center [442, 450] width 114 height 65
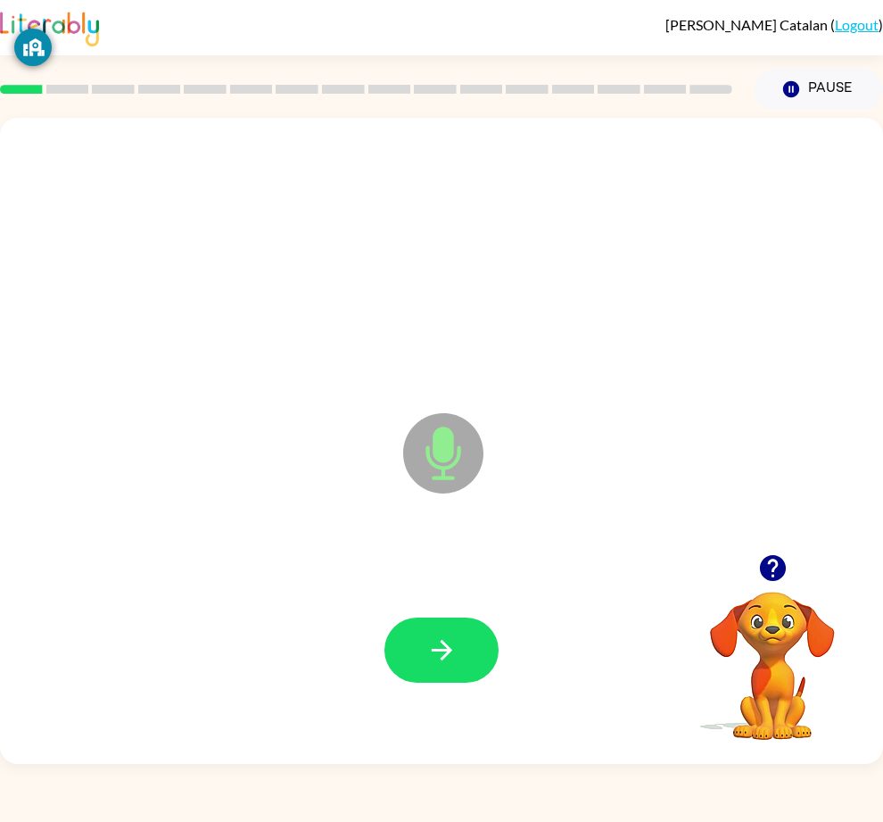
click at [464, 683] on button "button" at bounding box center [442, 649] width 114 height 65
click at [454, 666] on icon "button" at bounding box center [441, 649] width 31 height 31
click at [408, 683] on button "button" at bounding box center [442, 649] width 114 height 65
click at [459, 683] on button "button" at bounding box center [442, 649] width 114 height 65
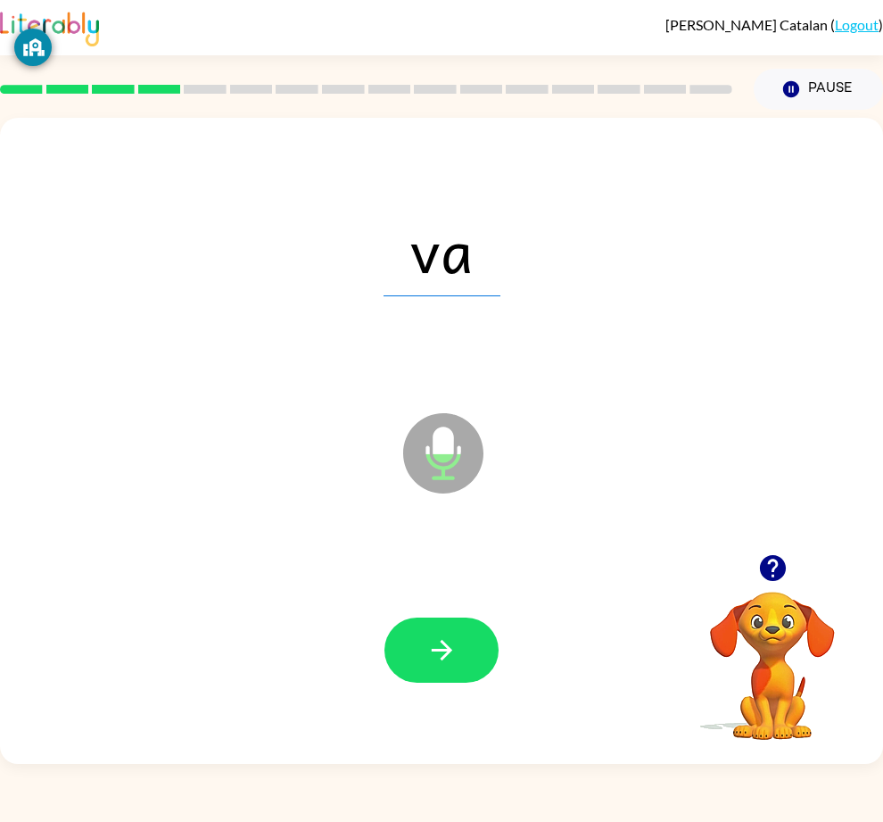
click at [462, 683] on button "button" at bounding box center [442, 649] width 114 height 65
click at [481, 683] on button "button" at bounding box center [442, 649] width 114 height 65
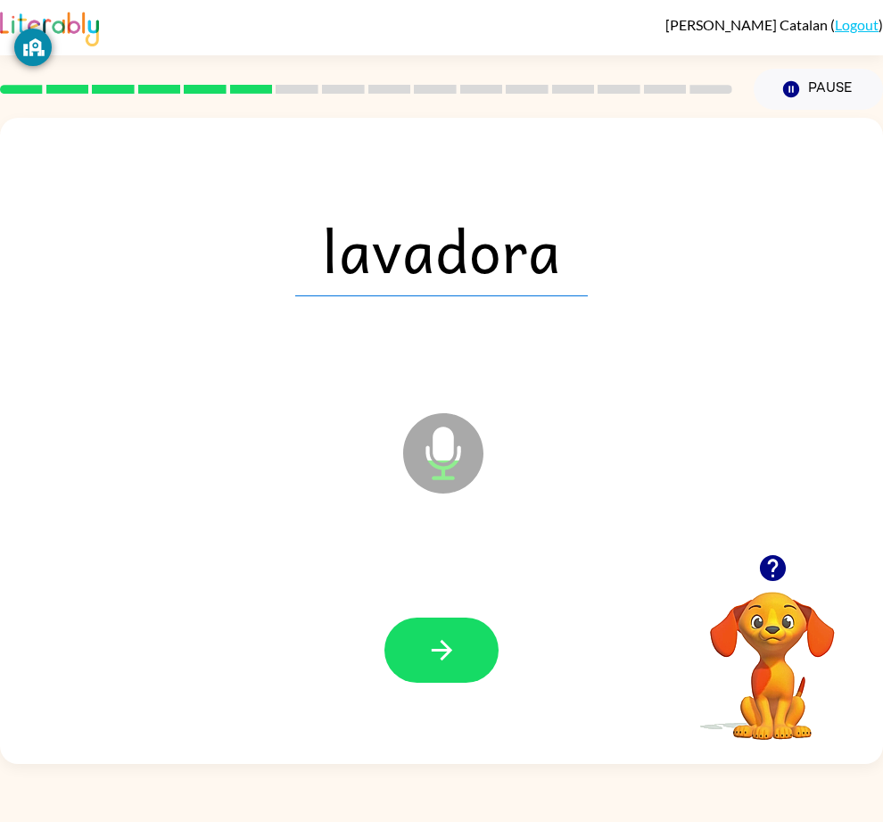
click at [461, 683] on button "button" at bounding box center [442, 649] width 114 height 65
click at [476, 683] on button "button" at bounding box center [442, 649] width 114 height 65
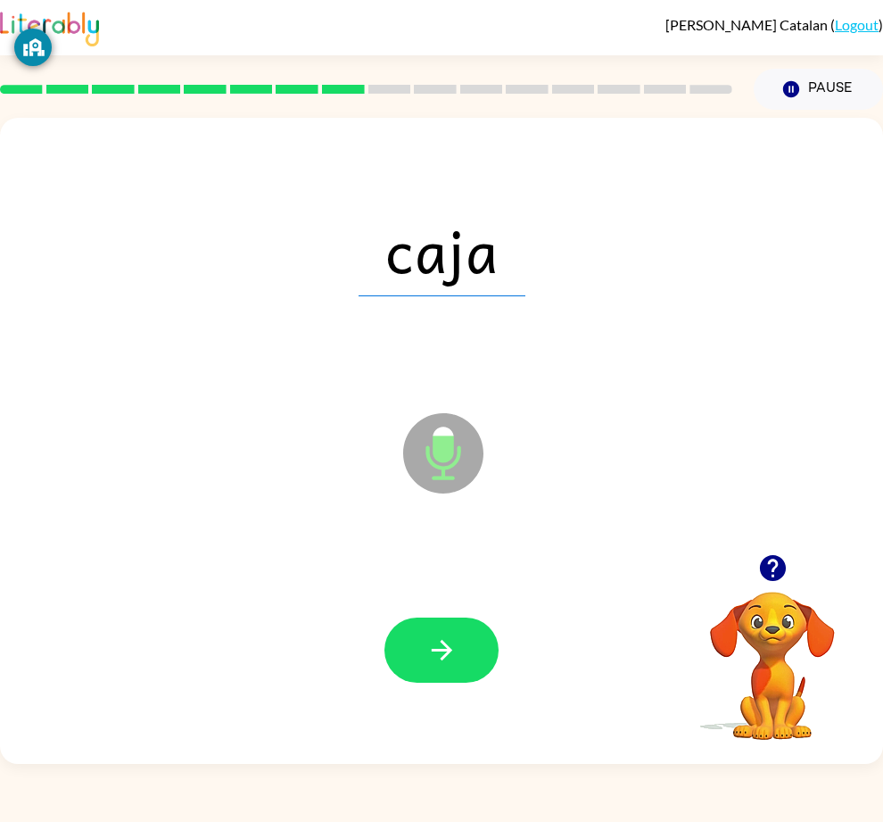
click at [488, 683] on button "button" at bounding box center [442, 649] width 114 height 65
click at [477, 683] on button "button" at bounding box center [442, 649] width 114 height 65
click at [480, 747] on div at bounding box center [442, 651] width 848 height 192
click at [470, 683] on button "button" at bounding box center [442, 649] width 114 height 65
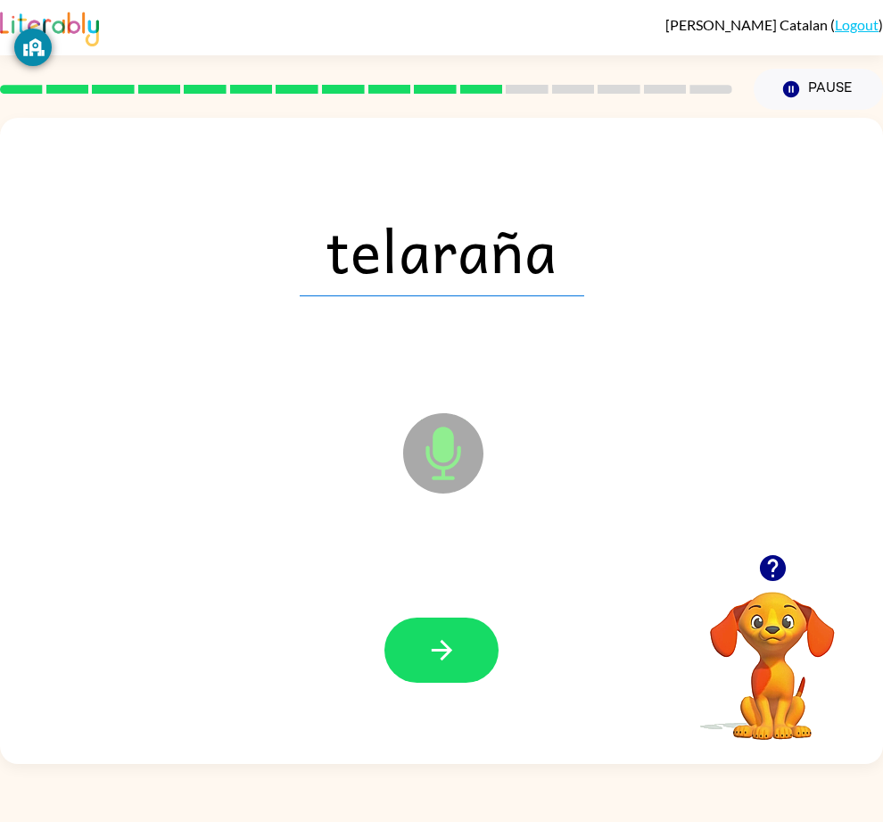
click at [433, 666] on icon "button" at bounding box center [441, 649] width 31 height 31
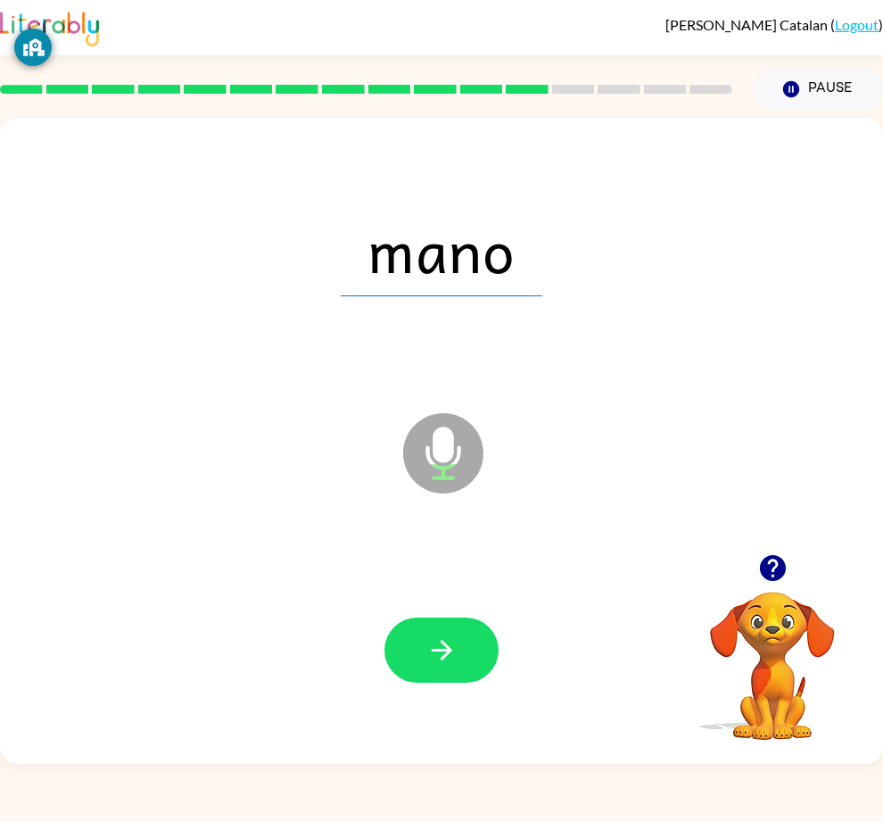
click at [456, 683] on button "button" at bounding box center [442, 649] width 114 height 65
click at [446, 666] on icon "button" at bounding box center [441, 649] width 31 height 31
click at [482, 683] on button "button" at bounding box center [442, 649] width 114 height 65
click at [484, 683] on button "button" at bounding box center [442, 649] width 114 height 65
